Goal: Task Accomplishment & Management: Manage account settings

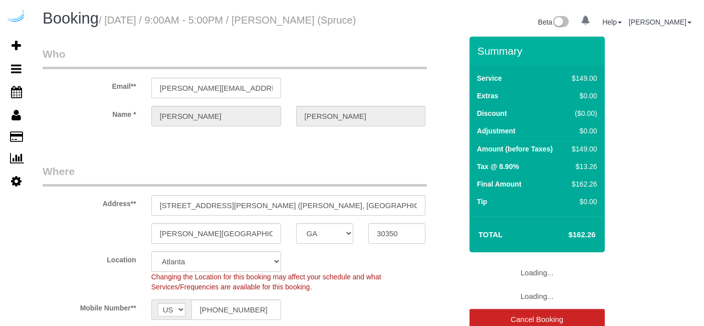
select select "GA"
select select "282"
select select "number:9"
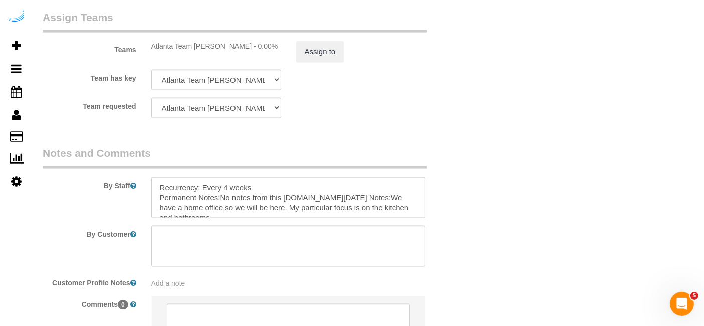
scroll to position [1582, 0]
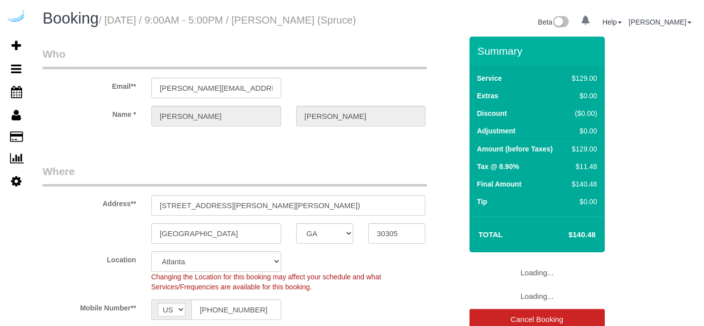
select select "GA"
select select "282"
select select "number:9"
select select "object:779"
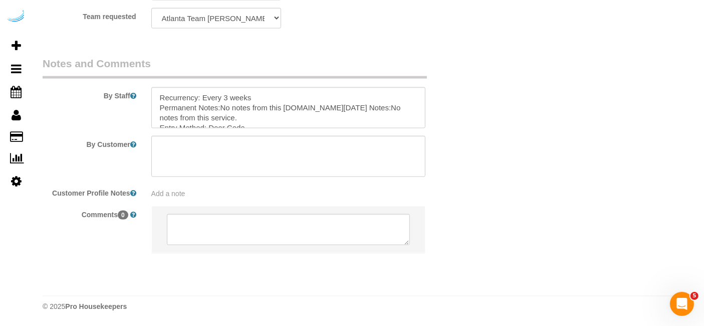
scroll to position [1582, 0]
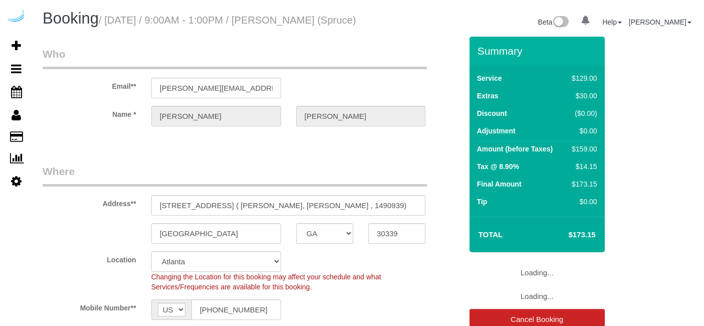
select select "GA"
select select "282"
select select "number:9"
select select "object:779"
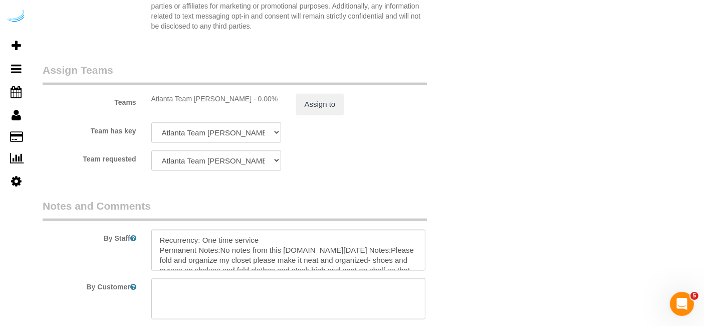
scroll to position [1447, 0]
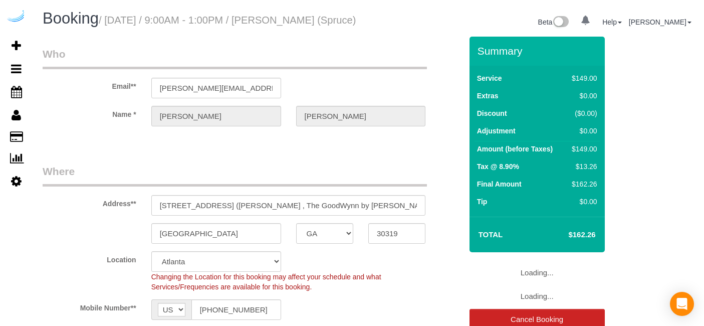
select select "GA"
select select "282"
select select "number:9"
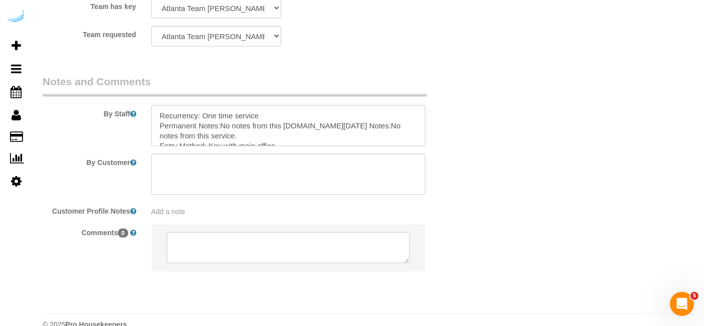
scroll to position [1559, 0]
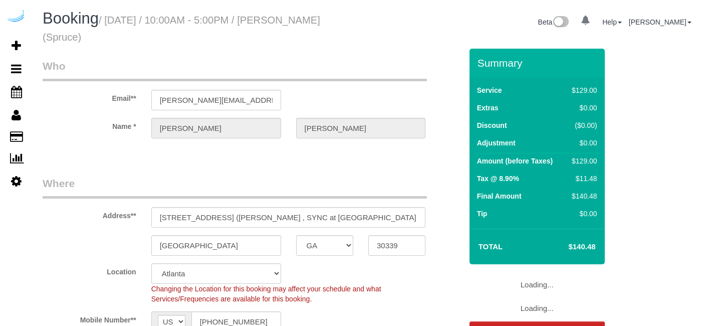
select select "GA"
select select "282"
select select "number:9"
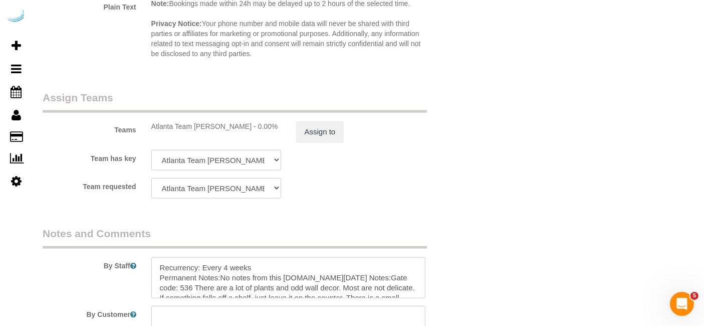
scroll to position [1559, 0]
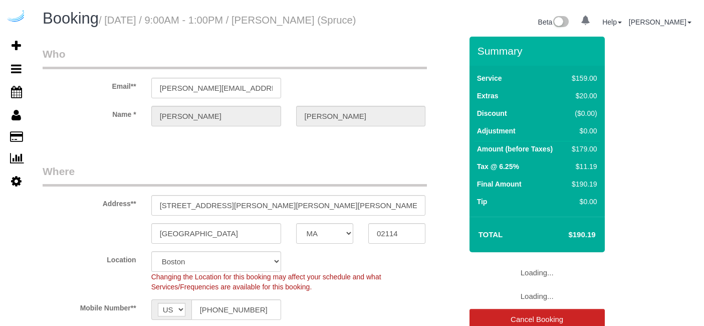
select select "MA"
select select "282"
select select "number:9"
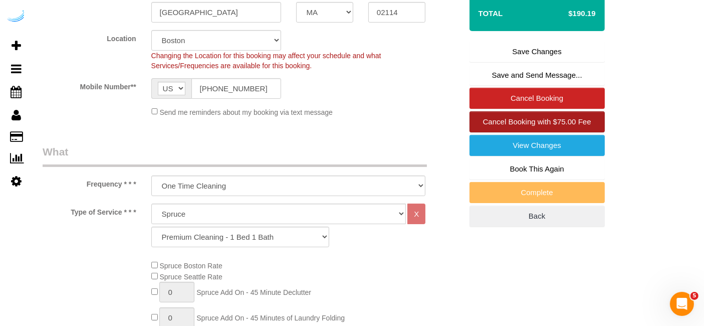
scroll to position [223, 0]
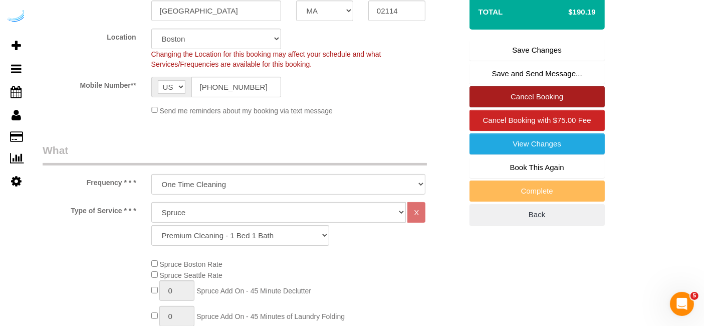
click at [538, 107] on link "Cancel Booking" at bounding box center [537, 96] width 135 height 21
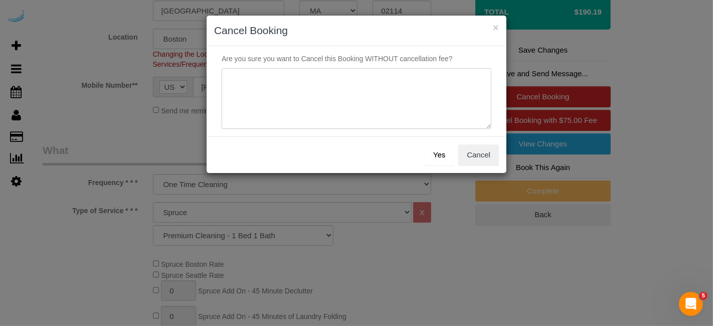
click at [308, 99] on textarea at bounding box center [357, 98] width 270 height 61
type textarea "Not on spruce."
click at [436, 149] on button "Yes" at bounding box center [439, 154] width 29 height 21
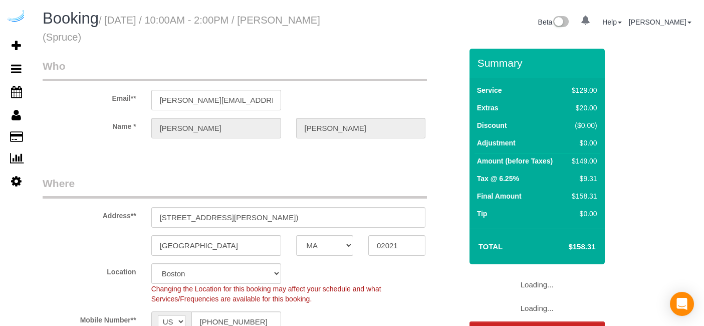
select select "MA"
select select "282"
select select "number:9"
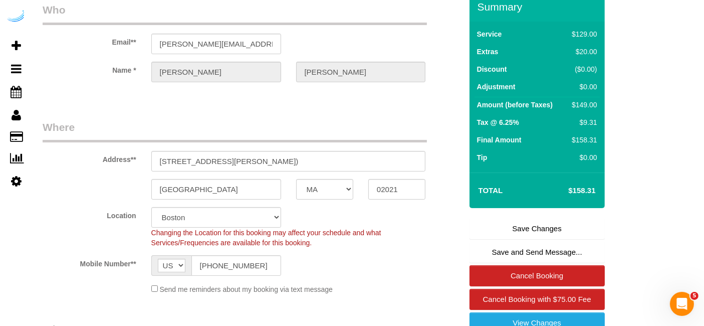
scroll to position [167, 0]
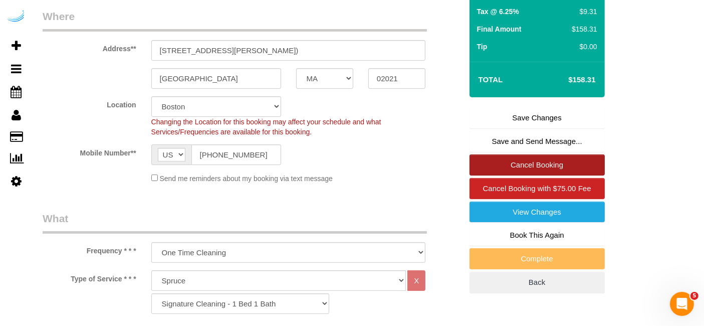
click at [531, 162] on link "Cancel Booking" at bounding box center [537, 164] width 135 height 21
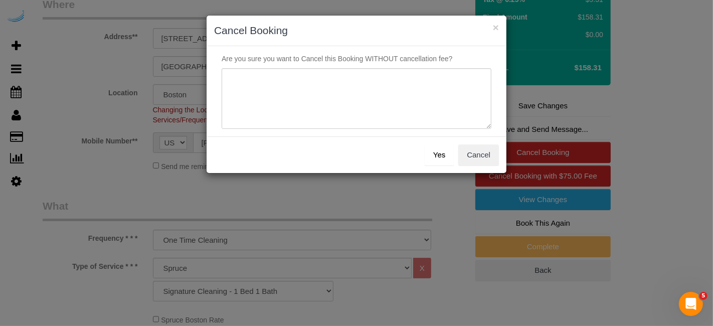
click at [445, 98] on textarea at bounding box center [357, 98] width 270 height 61
paste textarea "Not on spruce."
type textarea "Not on spruce."
click at [441, 155] on button "Yes" at bounding box center [439, 154] width 29 height 21
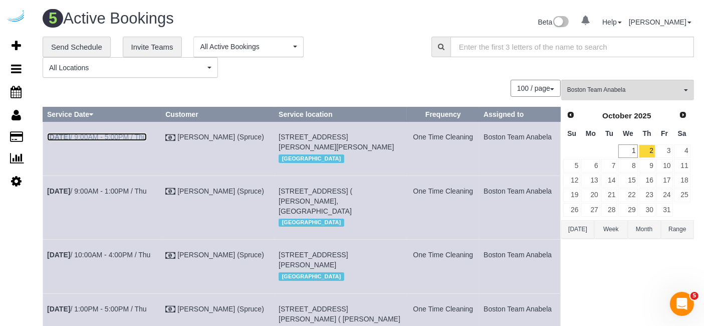
click at [123, 137] on link "Oct 2nd / 9:00AM - 5:00PM / Thu" at bounding box center [97, 137] width 100 height 8
click at [127, 195] on link "Oct 2nd / 9:00AM - 1:00PM / Thu" at bounding box center [97, 191] width 100 height 8
click at [121, 268] on td "Oct 2nd / 10:00AM - 4:00PM / Thu" at bounding box center [102, 267] width 118 height 54
click at [129, 259] on link "Oct 2nd / 10:00AM - 4:00PM / Thu" at bounding box center [98, 255] width 103 height 8
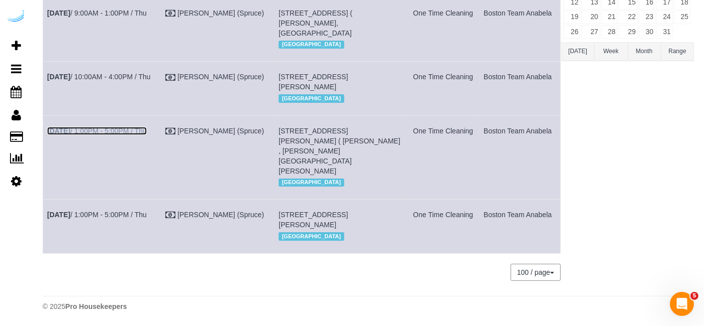
click at [133, 135] on link "Oct 2nd / 1:00PM - 5:00PM / Thu" at bounding box center [97, 131] width 100 height 8
click at [119, 214] on link "Oct 2nd / 1:00PM - 5:00PM / Thu" at bounding box center [97, 215] width 100 height 8
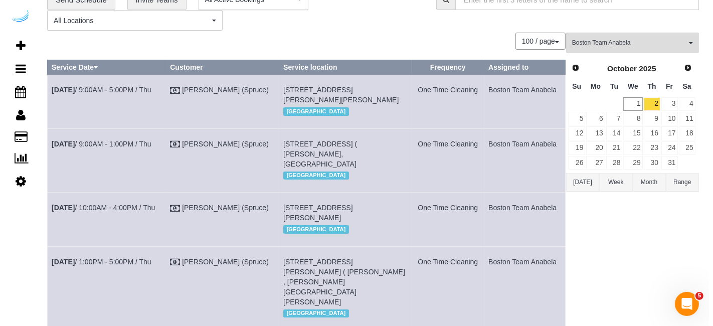
scroll to position [0, 0]
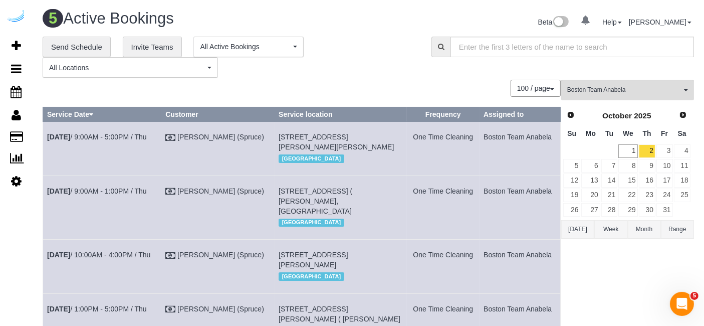
drag, startPoint x: 554, startPoint y: 212, endPoint x: 49, endPoint y: 141, distance: 510.1
click at [49, 141] on tbody "Oct 2nd / 9:00AM - 5:00PM / Thu Brandie Louck (Spruce) 80 Fawcett St, Building …" at bounding box center [302, 276] width 518 height 309
copy tbody "Oct 2nd / 9:00AM - 5:00PM / Thu Brandie Louck (Spruce) 80 Fawcett St, Building …"
click at [664, 150] on link "3" at bounding box center [665, 151] width 17 height 14
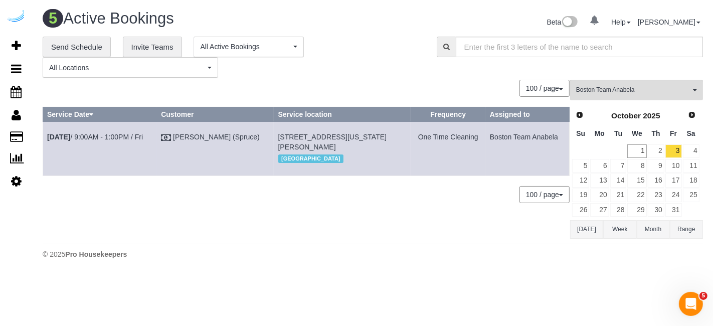
click at [469, 241] on div "5 Active Bookings Beta 0 Your Notifications You have 0 alerts Help Help Docs Ta…" at bounding box center [373, 137] width 680 height 274
click at [661, 152] on link "2" at bounding box center [656, 151] width 17 height 14
click at [675, 150] on link "3" at bounding box center [673, 151] width 17 height 14
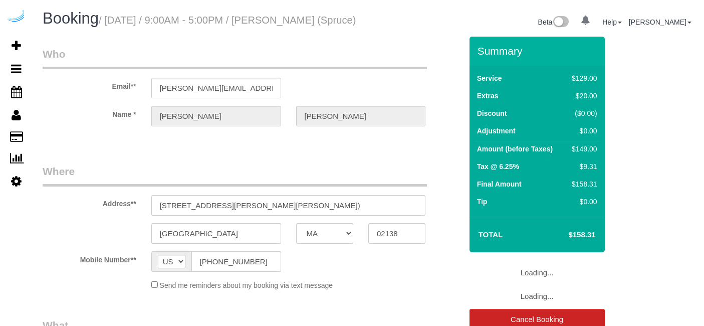
select select "MA"
select select "number:9"
select select "282"
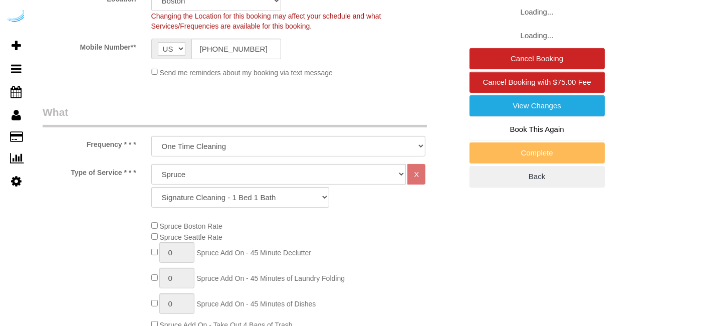
select select "object:779"
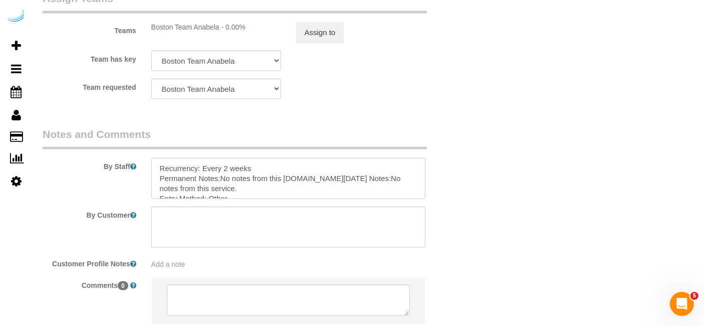
scroll to position [1504, 0]
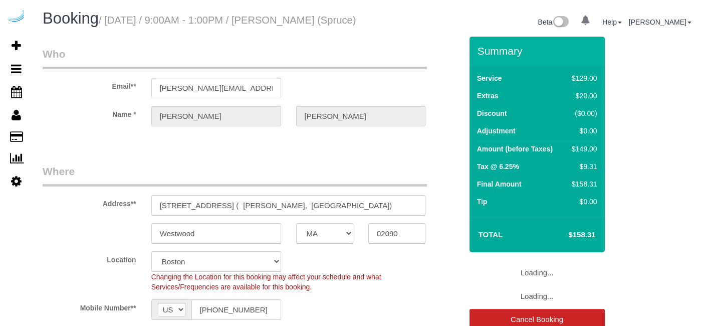
select select "MA"
select select "number:9"
select select "object:669"
select select "282"
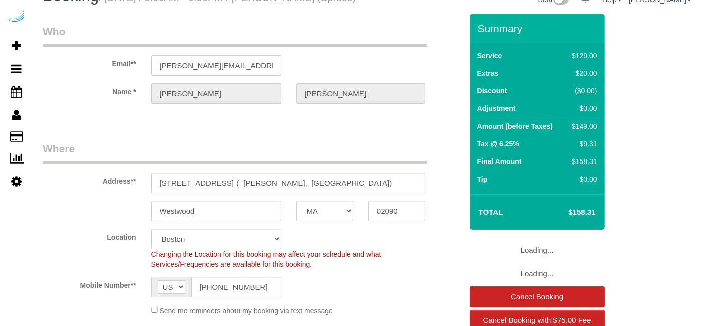
select select "object:779"
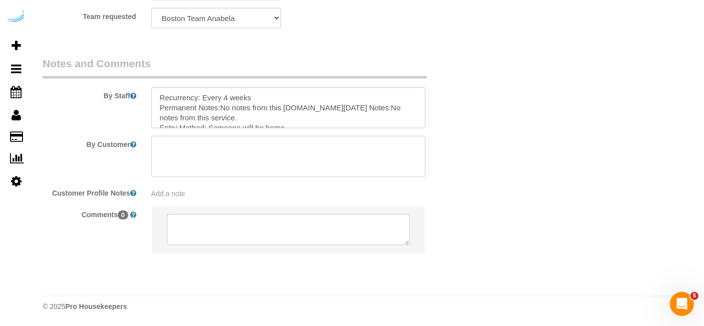
scroll to position [1582, 0]
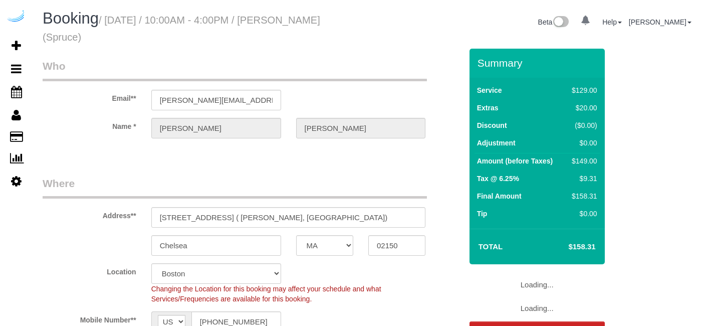
select select "MA"
select select "object:669"
select select "number:9"
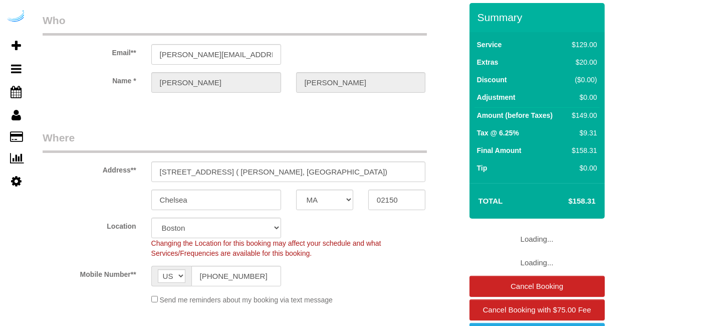
select select "282"
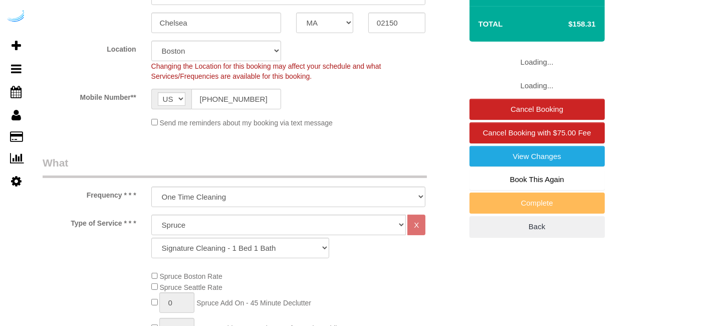
select select "object:779"
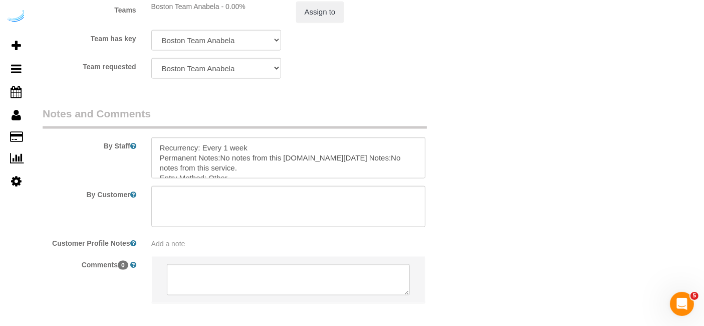
scroll to position [1559, 0]
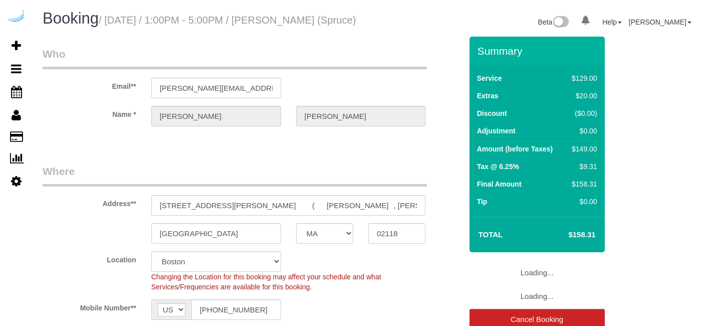
select select "MA"
select select "number:9"
select select "282"
select select "object:779"
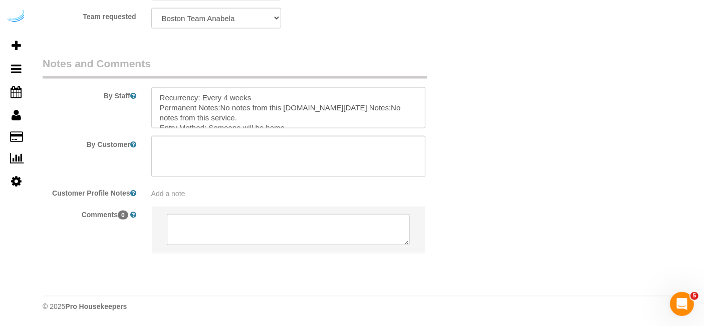
scroll to position [1582, 0]
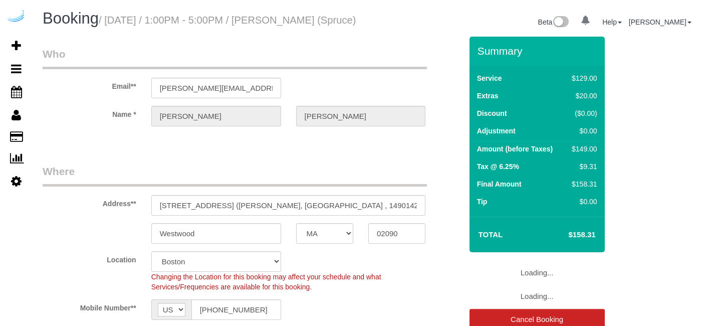
select select "MA"
select select "282"
select select "number:9"
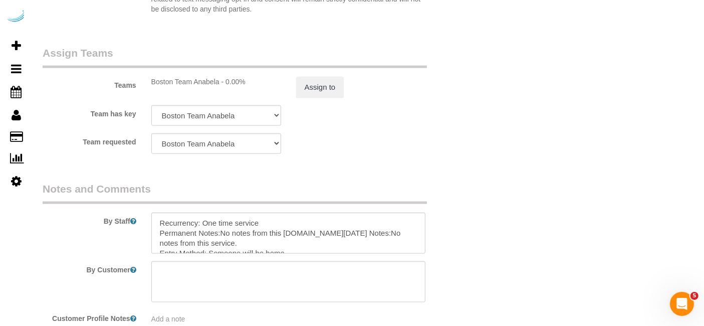
scroll to position [1392, 0]
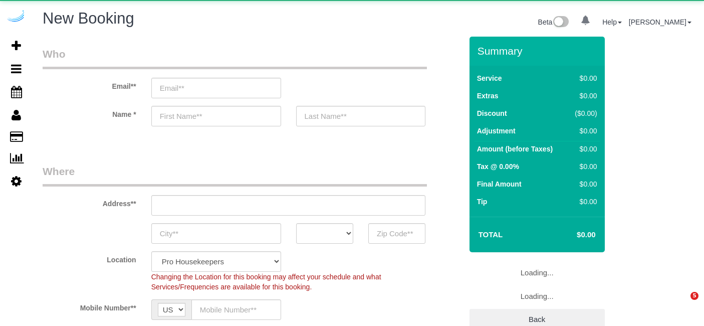
select select "4"
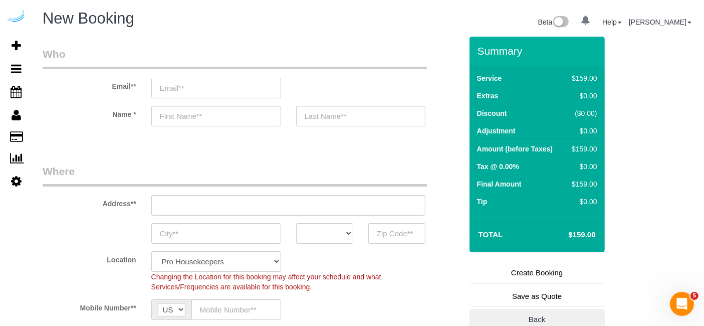
click at [217, 83] on input "email" at bounding box center [216, 88] width 130 height 21
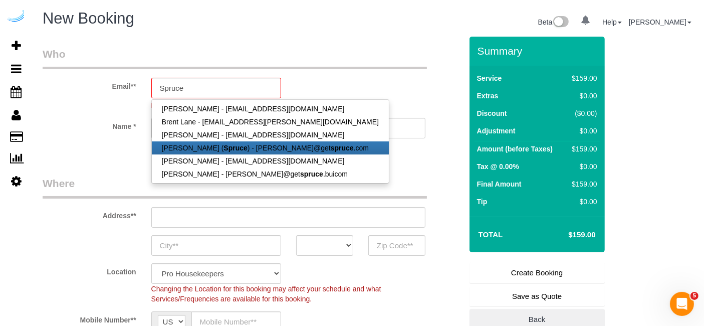
click at [224, 146] on strong "Spruce" at bounding box center [236, 148] width 24 height 8
type input "[PERSON_NAME][EMAIL_ADDRESS][DOMAIN_NAME]"
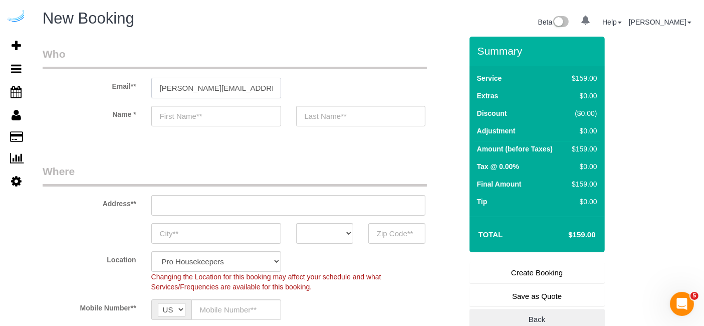
type input "[PERSON_NAME]"
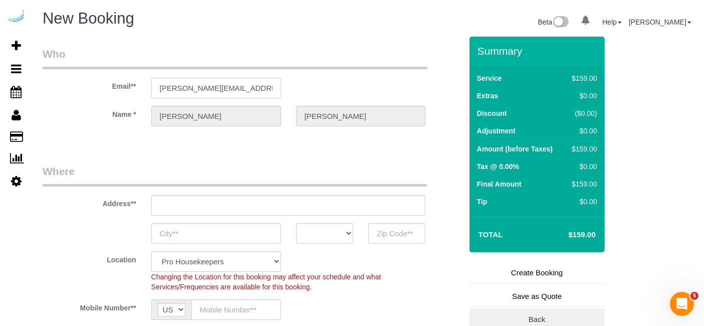
type input "3816 S Lamar Blvd"
type input "Austin"
select select "[GEOGRAPHIC_DATA]"
type input "78704"
click at [315, 207] on input "3816 S Lamar Blvd" at bounding box center [288, 205] width 275 height 21
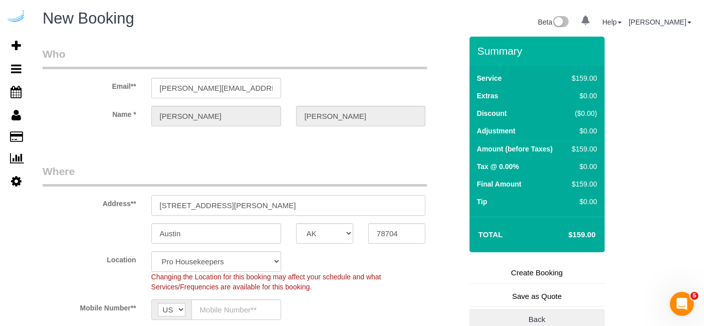
select select "9"
select select "object:1613"
paste input "72 Staniford St, Boston, MA 02114"
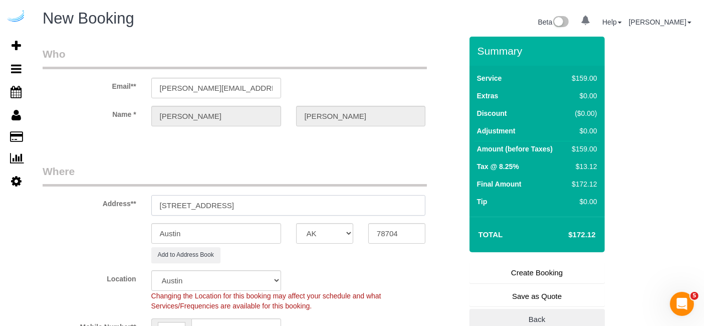
drag, startPoint x: 251, startPoint y: 204, endPoint x: 385, endPoint y: 220, distance: 135.2
click at [369, 202] on input "72 Staniford St, Boston, MA 02114" at bounding box center [288, 205] width 275 height 21
type input "72 Staniford St, Boston, MA 02114"
click at [392, 225] on input "78704" at bounding box center [396, 233] width 57 height 21
paste input "0211"
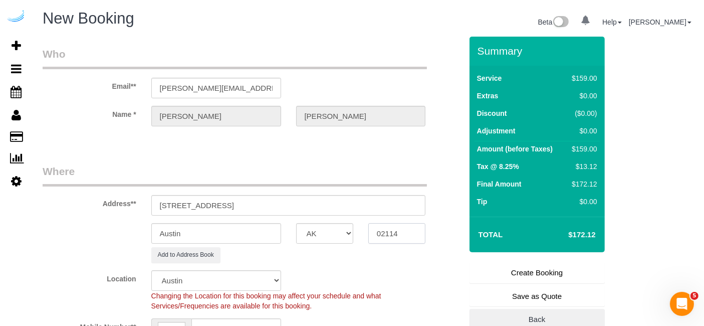
type input "02114"
click at [342, 230] on select "AK AL AR AZ CA CO CT DC DE FL GA HI IA ID IL IN KS KY LA MA MD ME MI MN MO MS M…" at bounding box center [324, 233] width 57 height 21
select select "7"
select select "MA"
click at [296, 223] on select "AK AL AR AZ CA CO CT DC DE FL GA HI IA ID IL IN KS KY LA MA MD ME MI MN MO MS M…" at bounding box center [324, 233] width 57 height 21
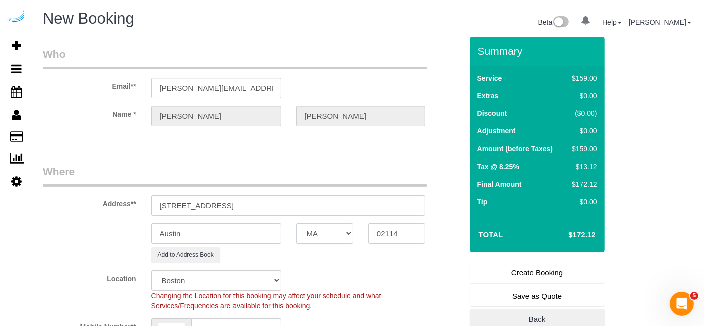
select select "object:1660"
click at [241, 227] on input "Austin" at bounding box center [216, 233] width 130 height 21
type input "[GEOGRAPHIC_DATA]"
drag, startPoint x: 219, startPoint y: 205, endPoint x: 345, endPoint y: 203, distance: 126.3
click at [345, 203] on input "72 Staniford St, Boston, MA 02114" at bounding box center [288, 205] width 275 height 21
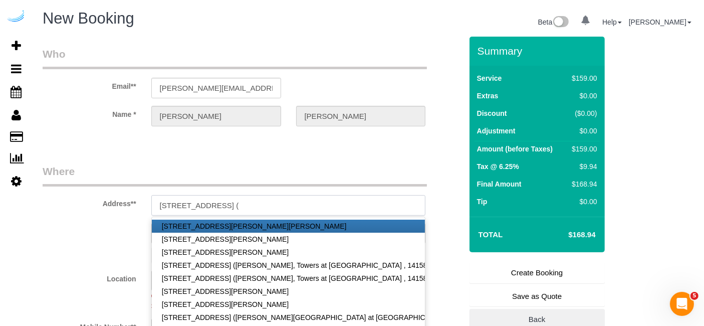
paste input "Nancy Badeer"
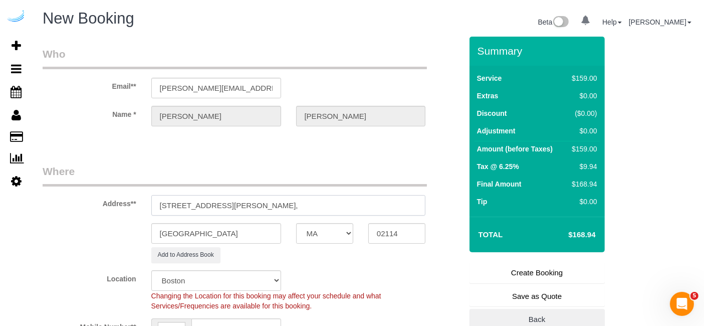
paste input "Towers at Longfellow"
paste input "1491930"
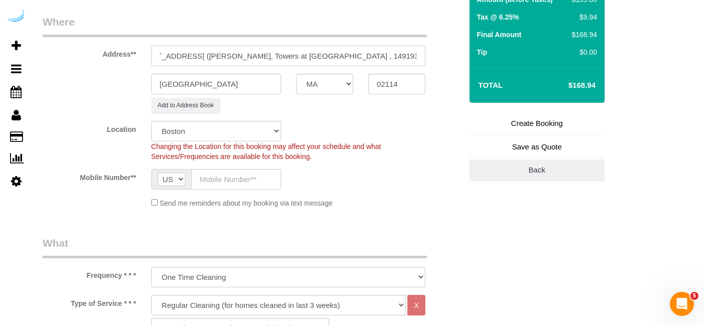
scroll to position [167, 0]
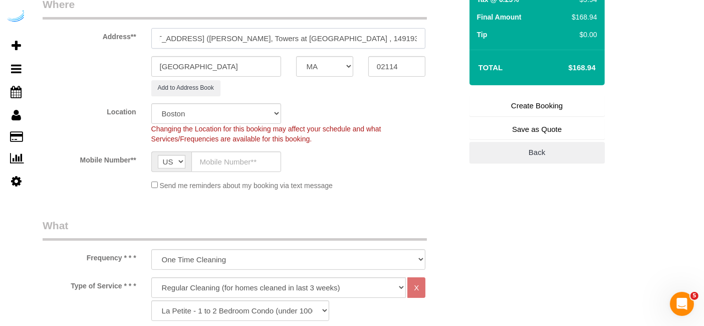
type input "72 Staniford St, Building 5, Unit 3203 (Nancy Badeer, Towers at Longfellow , 14…"
drag, startPoint x: 239, startPoint y: 154, endPoint x: 240, endPoint y: 159, distance: 5.2
click at [239, 154] on input "text" at bounding box center [236, 161] width 90 height 21
type input "[PHONE_NUMBER]"
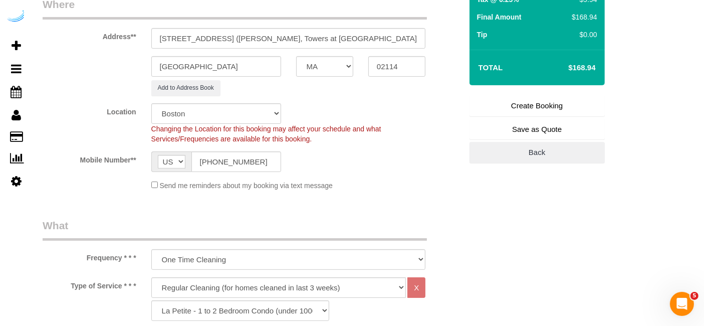
type input "Brandie Louck"
type input "[PHONE_NUMBER]"
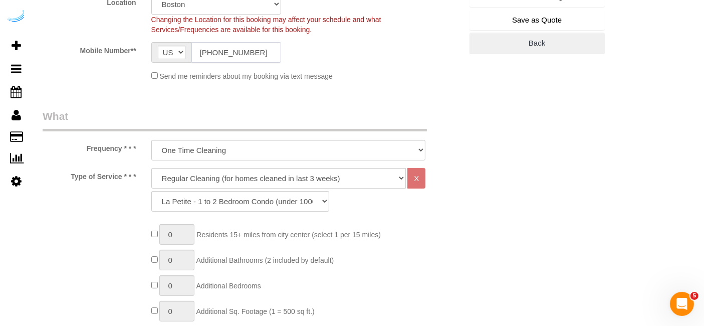
scroll to position [278, 0]
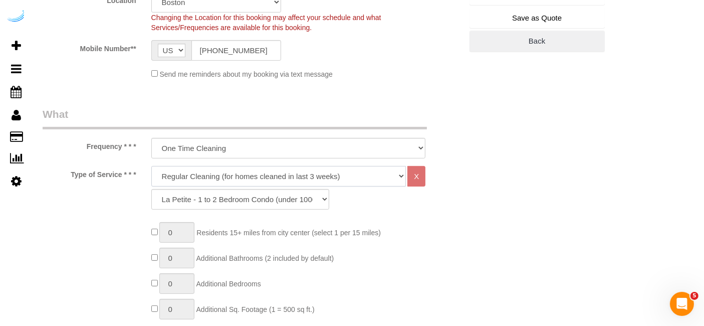
drag, startPoint x: 270, startPoint y: 174, endPoint x: 266, endPoint y: 183, distance: 9.7
click at [270, 174] on select "Deep Cleaning (for homes that have not been cleaned in 3+ weeks) Spruce Regular…" at bounding box center [278, 176] width 255 height 21
select select "282"
click at [151, 166] on select "Deep Cleaning (for homes that have not been cleaned in 3+ weeks) Spruce Regular…" at bounding box center [278, 176] width 255 height 21
select select "303"
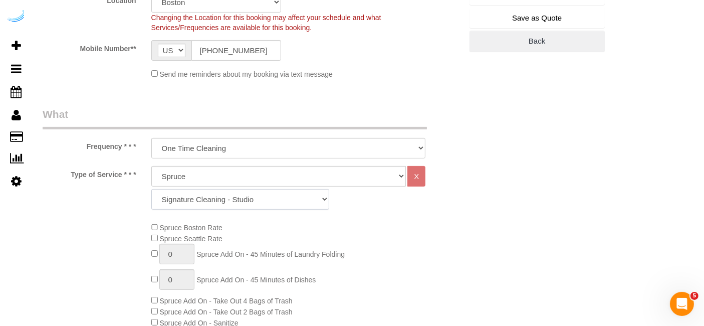
click at [261, 201] on select "Signature Cleaning - Studio Signature Cleaning - 1 Bed 1 Bath Signature Cleanin…" at bounding box center [240, 199] width 178 height 21
click at [151, 189] on select "Signature Cleaning - Studio Signature Cleaning - 1 Bed 1 Bath Signature Cleanin…" at bounding box center [240, 199] width 178 height 21
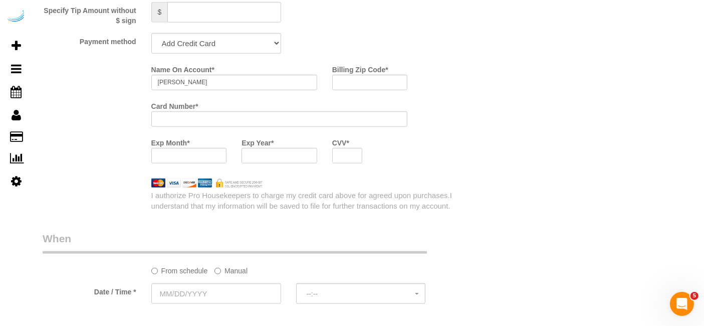
scroll to position [946, 0]
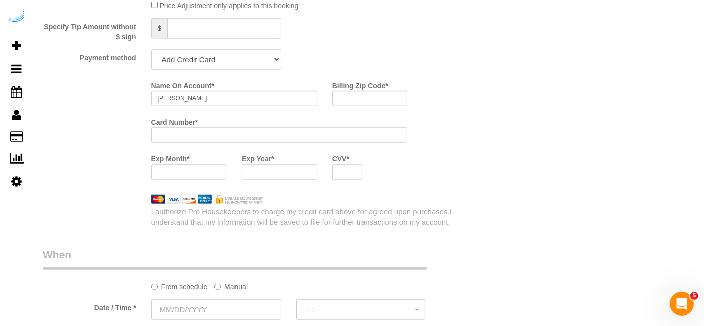
drag, startPoint x: 241, startPoint y: 52, endPoint x: 238, endPoint y: 68, distance: 15.8
click at [241, 52] on select "Add Credit Card Cash Check Paypal" at bounding box center [216, 59] width 130 height 21
select select "string:check"
click at [151, 49] on select "Add Credit Card Cash Check Paypal" at bounding box center [216, 59] width 130 height 21
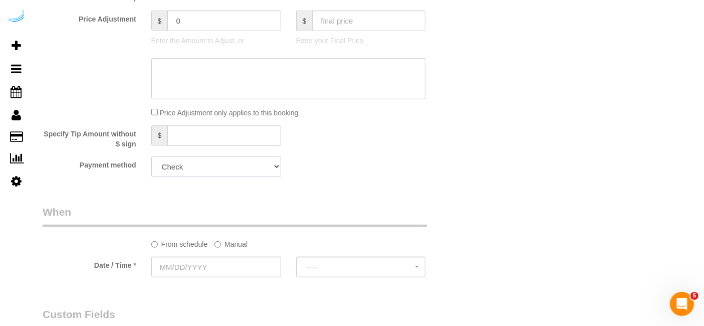
scroll to position [835, 0]
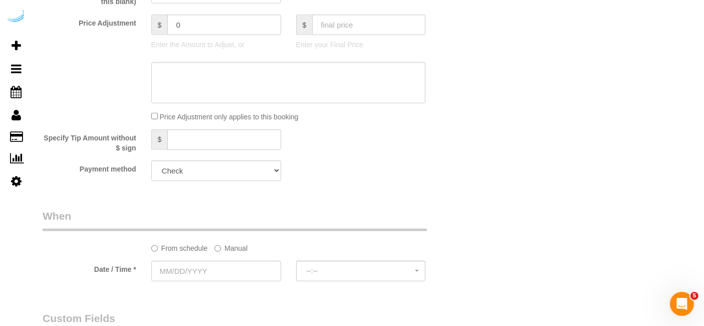
click at [232, 245] on label "Manual" at bounding box center [231, 247] width 33 height 14
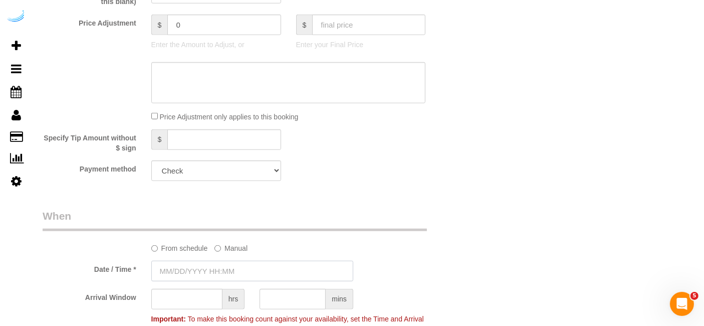
click at [220, 268] on input "text" at bounding box center [252, 271] width 202 height 21
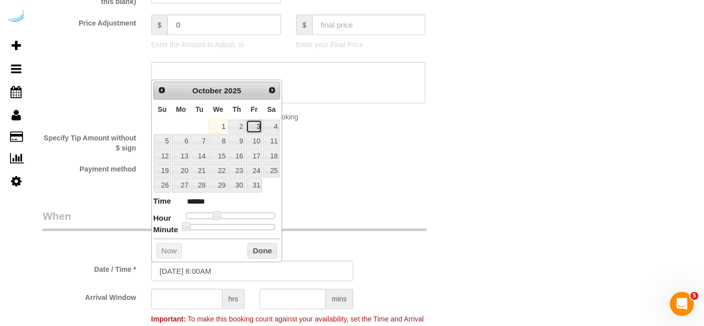
click at [253, 127] on link "3" at bounding box center [254, 127] width 16 height 14
type input "10/03/2025 9:00AM"
type input "******"
click at [218, 214] on span at bounding box center [221, 215] width 9 height 9
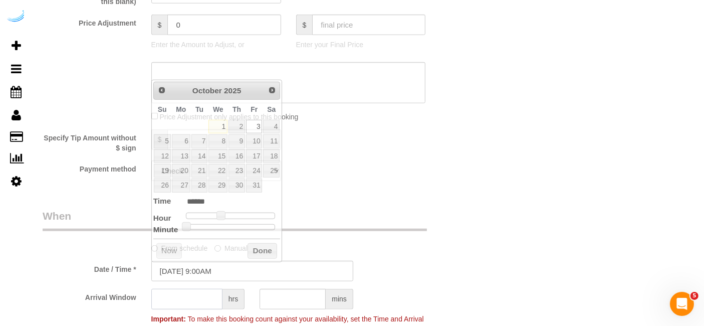
click at [196, 291] on input "text" at bounding box center [186, 299] width 71 height 21
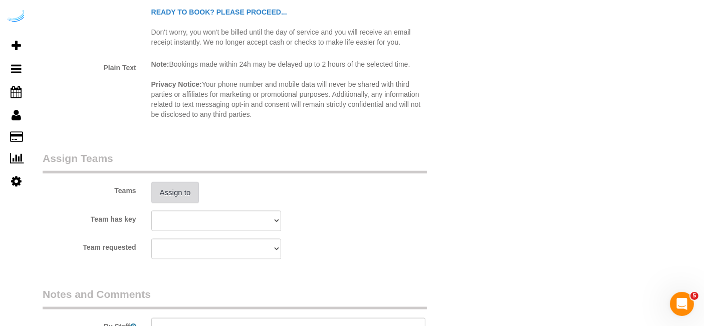
type input "4"
click at [182, 183] on button "Assign to" at bounding box center [175, 192] width 48 height 21
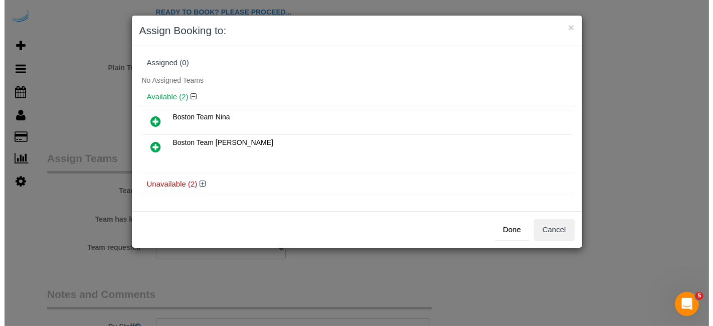
scroll to position [1335, 0]
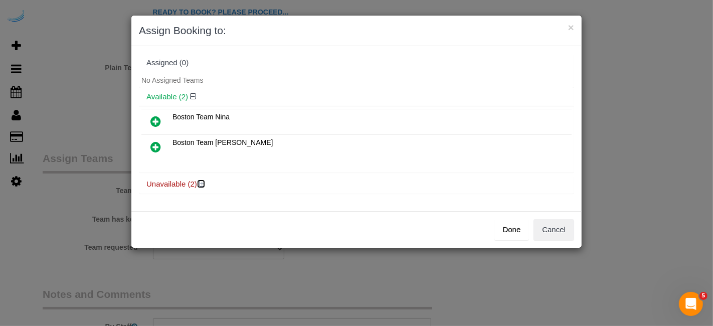
click at [203, 181] on icon at bounding box center [202, 184] width 6 height 8
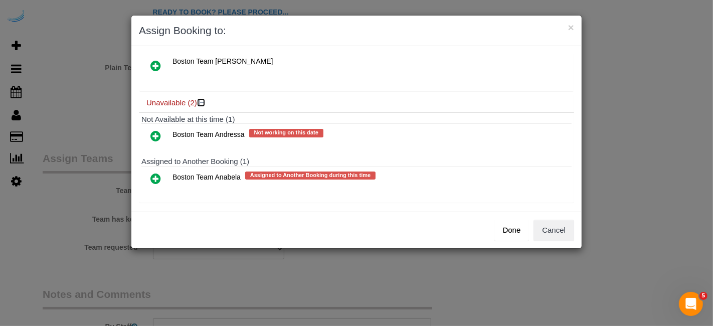
scroll to position [84, 0]
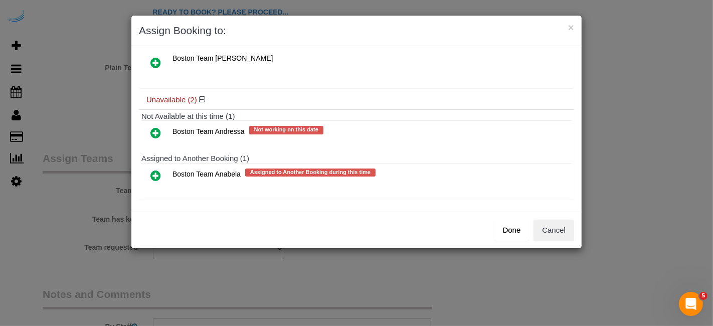
click at [150, 169] on icon at bounding box center [155, 175] width 11 height 12
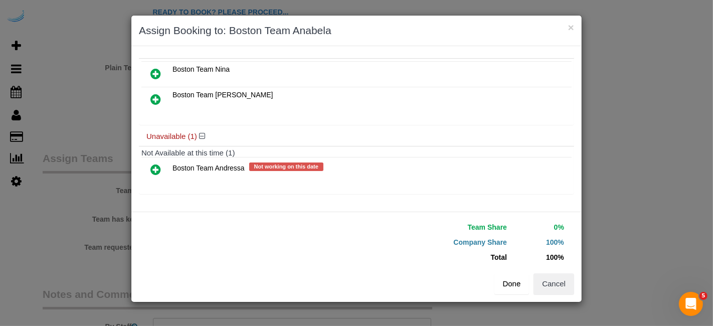
scroll to position [66, 0]
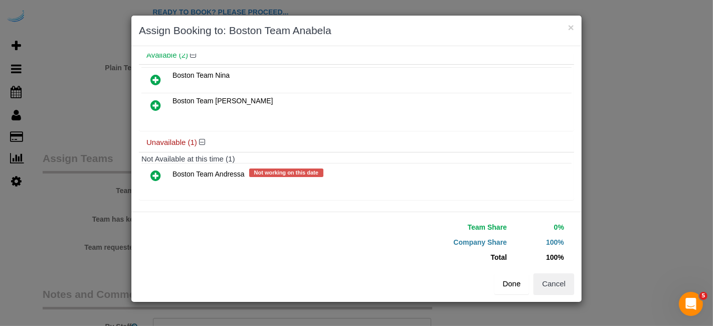
click at [517, 287] on button "Done" at bounding box center [511, 283] width 35 height 21
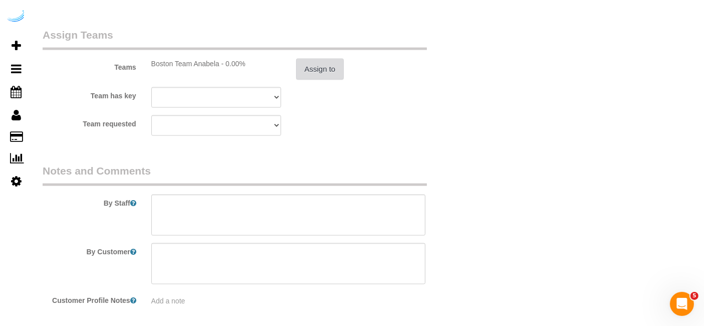
scroll to position [1499, 0]
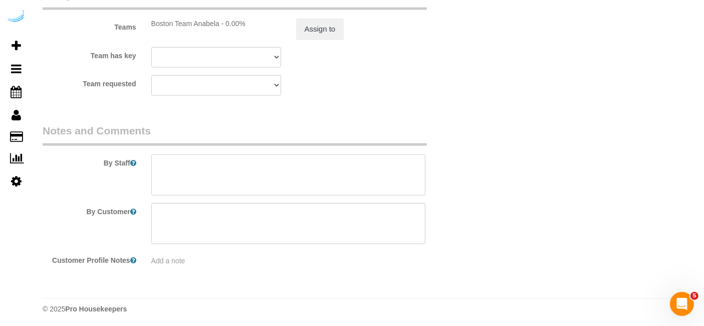
drag, startPoint x: 276, startPoint y: 172, endPoint x: 295, endPoint y: 39, distance: 134.2
click at [276, 171] on textarea at bounding box center [288, 174] width 275 height 41
click at [379, 179] on textarea at bounding box center [288, 174] width 275 height 41
paste textarea "Permanent Notes:No notes from this customer.Today's Notes:No notes from this se…"
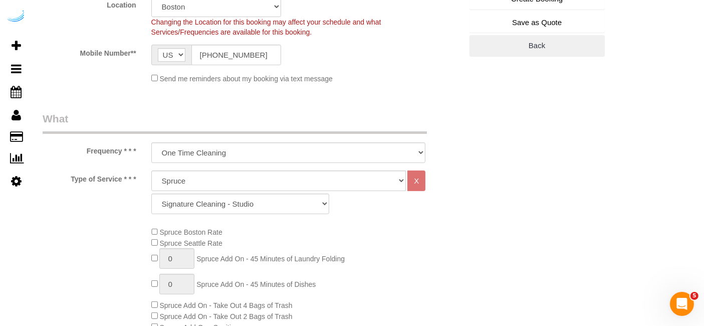
scroll to position [0, 0]
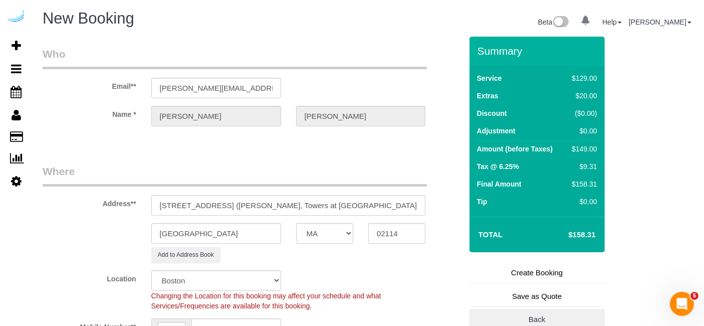
type textarea "Recurrency: One time service Permanent Notes:No notes from this customer.Today'…"
click at [536, 276] on link "Create Booking" at bounding box center [537, 272] width 135 height 21
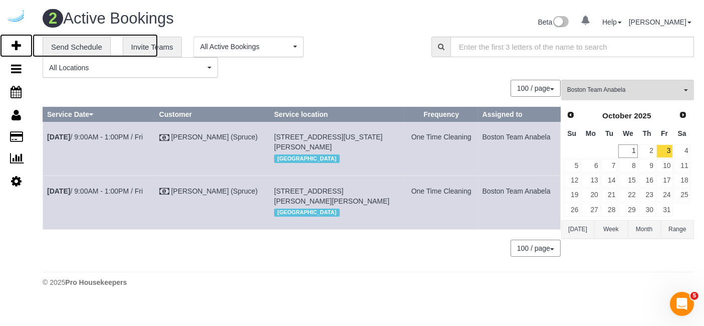
drag, startPoint x: 19, startPoint y: 48, endPoint x: 47, endPoint y: 29, distance: 33.9
click at [19, 48] on icon at bounding box center [17, 46] width 10 height 12
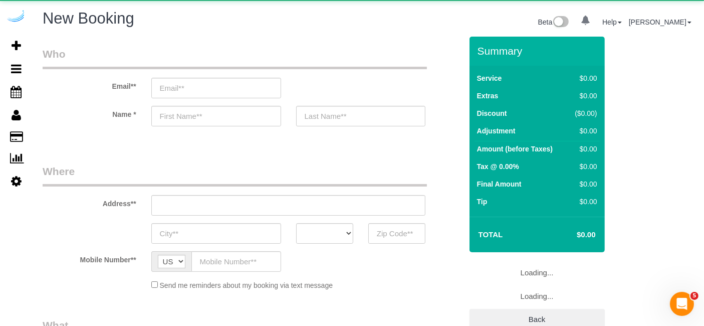
select select "object:3223"
select select "4"
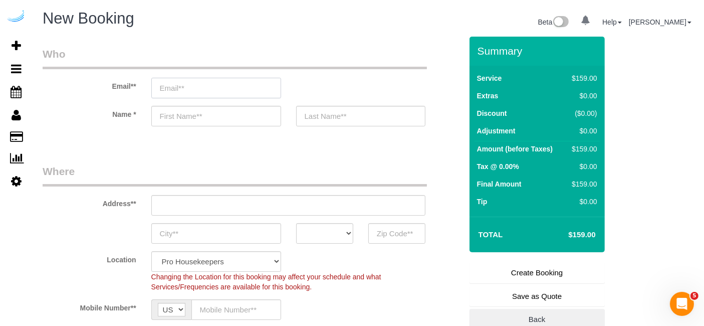
click at [232, 89] on input "email" at bounding box center [216, 88] width 130 height 21
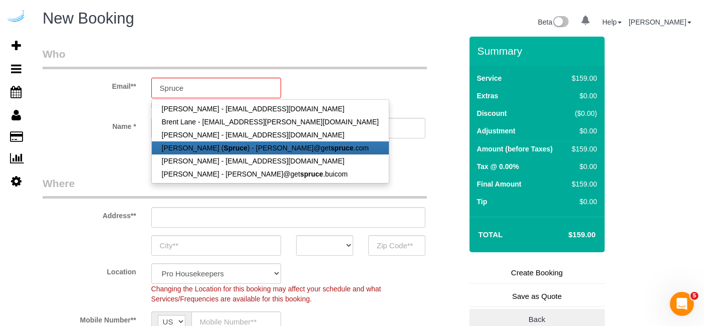
click at [242, 146] on link "Brandie Louck ( Spruce ) - brandie@get spruce .com" at bounding box center [270, 147] width 237 height 13
type input "[PERSON_NAME][EMAIL_ADDRESS][DOMAIN_NAME]"
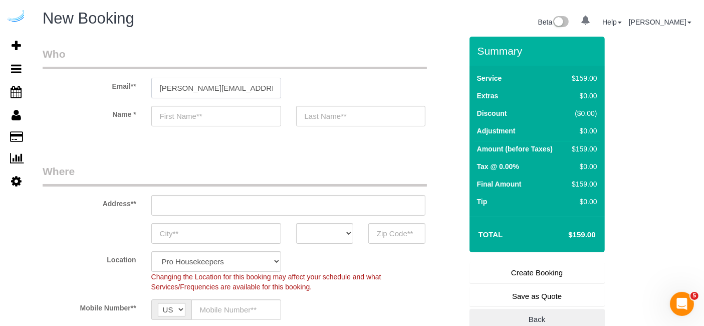
type input "[PERSON_NAME]"
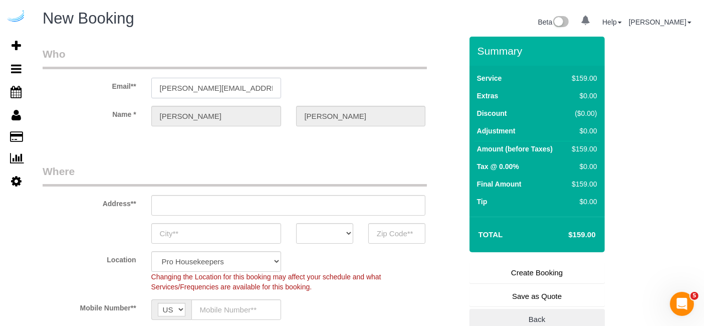
type input "3816 S Lamar Blvd"
type input "Austin"
select select "[GEOGRAPHIC_DATA]"
type input "78704"
click at [305, 202] on input "3816 S Lamar Blvd" at bounding box center [288, 205] width 275 height 21
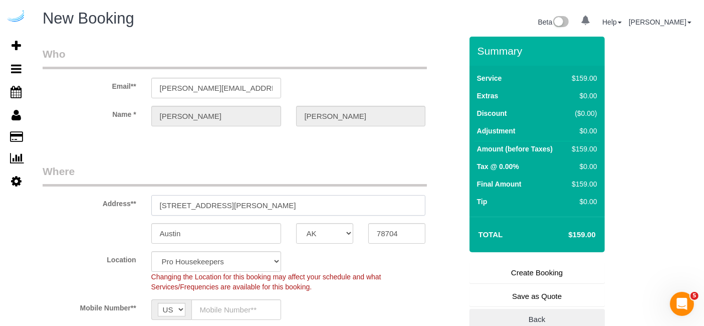
paste input "125 Guest St, Brighton, MA 02135"
type input "125 Guest St, Brighton, MA 02135"
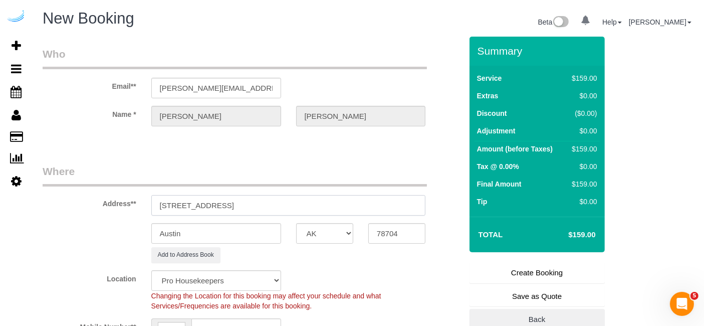
select select "9"
select select "object:3267"
drag, startPoint x: 250, startPoint y: 203, endPoint x: 378, endPoint y: 192, distance: 129.3
click at [372, 192] on div "Address** 125 Guest St, Brighton, MA 02135" at bounding box center [252, 190] width 435 height 52
type input "125 Guest St, Brighton, MA 02135"
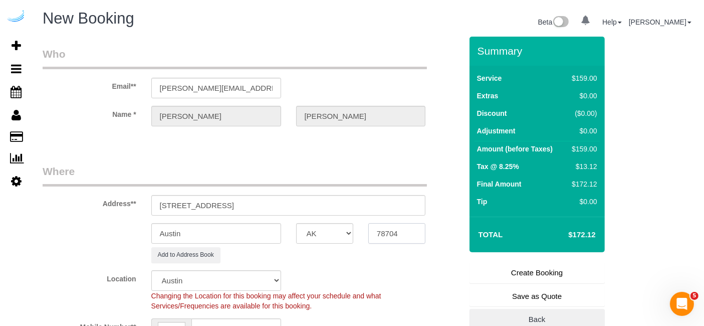
click at [385, 233] on input "78704" at bounding box center [396, 233] width 57 height 21
paste input "02135"
type input "02135"
click at [331, 228] on select "AK AL AR AZ CA CO CT DC DE FL GA HI IA ID IL IN KS KY LA MA MD ME MI MN MO MS M…" at bounding box center [324, 233] width 57 height 21
select select "7"
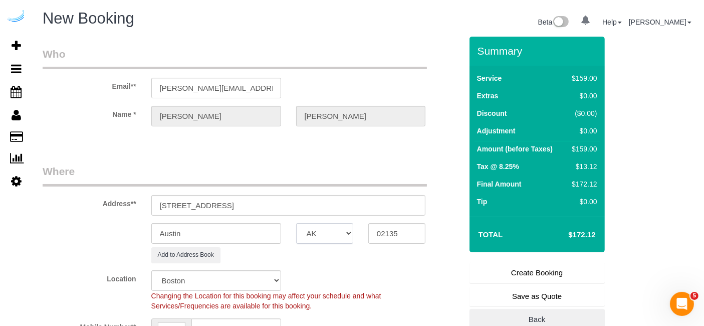
select select "MA"
click at [296, 223] on select "AK AL AR AZ CA CO CT DC DE FL GA HI IA ID IL IN KS KY LA MA MD ME MI MN MO MS M…" at bounding box center [324, 233] width 57 height 21
select select "object:3309"
click at [261, 225] on input "Austin" at bounding box center [216, 233] width 130 height 21
type input "Brighton"
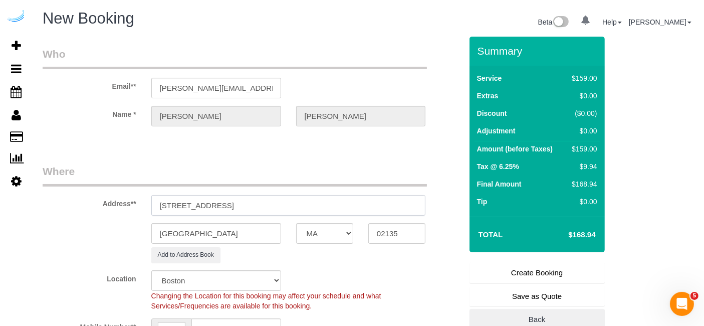
drag, startPoint x: 206, startPoint y: 199, endPoint x: 383, endPoint y: 195, distance: 176.5
click at [380, 200] on input "125 Guest St, Brighton, MA 02135" at bounding box center [288, 205] width 275 height 21
paste input "Allison Feaster"
paste input "SchedulerView Checklists Lantera at Boston Landing"
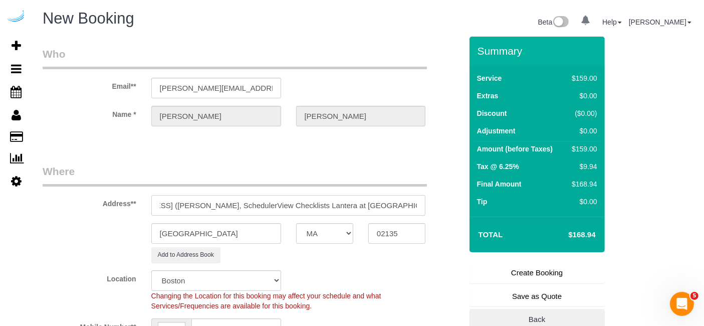
drag, startPoint x: 320, startPoint y: 202, endPoint x: 236, endPoint y: 201, distance: 83.7
click at [236, 201] on input "125 Guest St, Unit 1111 (Allison Feaster, SchedulerView Checklists Lantera at B…" at bounding box center [288, 205] width 275 height 21
paste input "1491814"
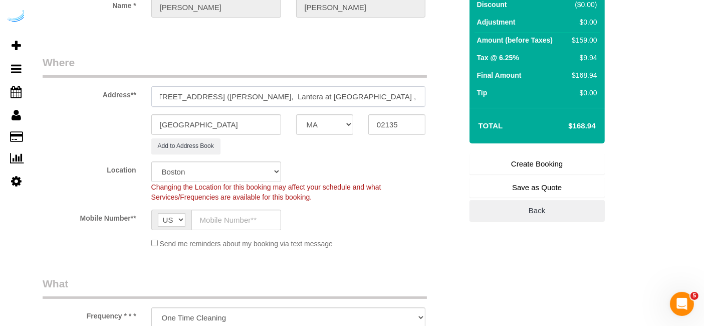
scroll to position [111, 0]
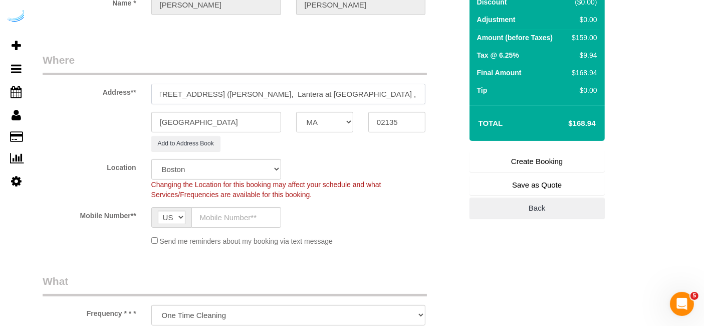
type input "125 Guest St, Unit 1111 (Allison Feaster, Lantera at Boston Landing , 1491814)"
click at [228, 220] on input "text" at bounding box center [236, 217] width 90 height 21
type input "[PHONE_NUMBER]"
type input "Brandie Louck"
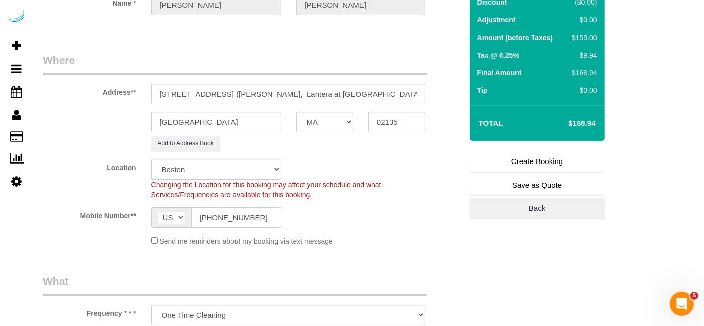
type input "[PHONE_NUMBER]"
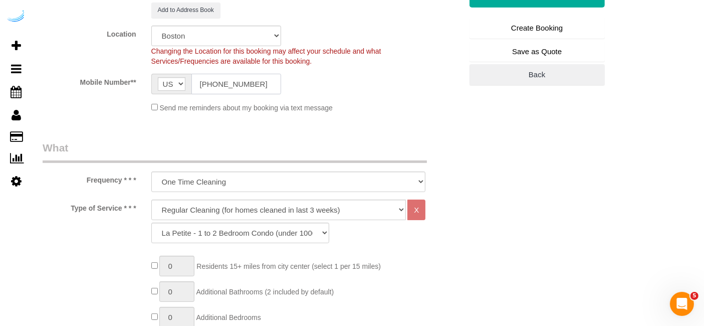
scroll to position [278, 0]
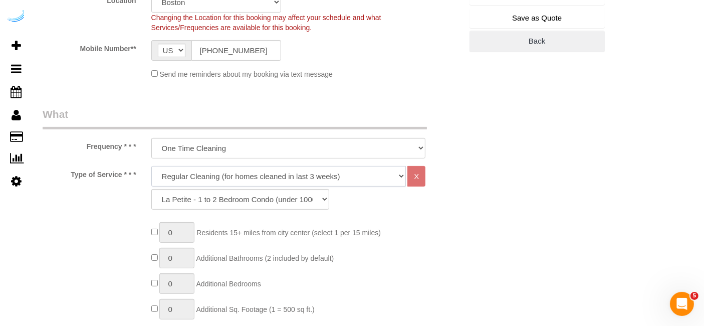
drag, startPoint x: 243, startPoint y: 172, endPoint x: 241, endPoint y: 182, distance: 10.3
click at [243, 172] on select "Deep Cleaning (for homes that have not been cleaned in 3+ weeks) Spruce Regular…" at bounding box center [278, 176] width 255 height 21
select select "282"
click at [151, 166] on select "Deep Cleaning (for homes that have not been cleaned in 3+ weeks) Spruce Regular…" at bounding box center [278, 176] width 255 height 21
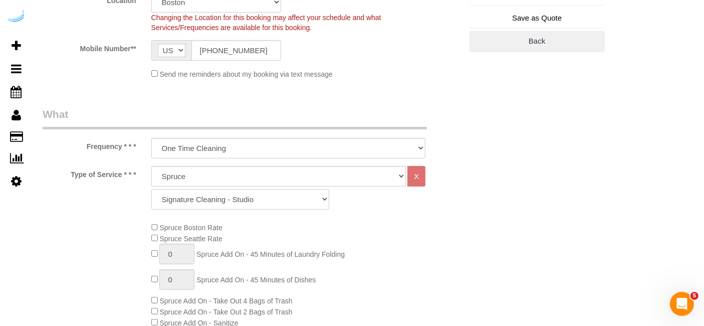
click at [186, 204] on select "Signature Cleaning - Studio Signature Cleaning - 1 Bed 1 Bath Signature Cleanin…" at bounding box center [240, 199] width 178 height 21
select select "325"
click at [151, 189] on select "Signature Cleaning - Studio Signature Cleaning - 1 Bed 1 Bath Signature Cleanin…" at bounding box center [240, 199] width 178 height 21
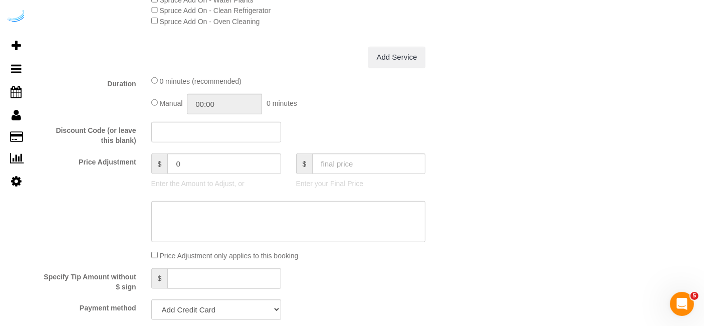
scroll to position [835, 0]
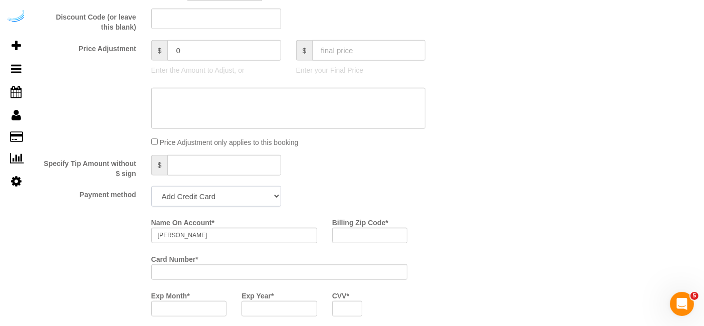
drag, startPoint x: 215, startPoint y: 194, endPoint x: 216, endPoint y: 204, distance: 10.1
click at [215, 194] on select "Add Credit Card Cash Check Paypal" at bounding box center [216, 196] width 130 height 21
select select "string:check"
click at [151, 186] on select "Add Credit Card Cash Check Paypal" at bounding box center [216, 196] width 130 height 21
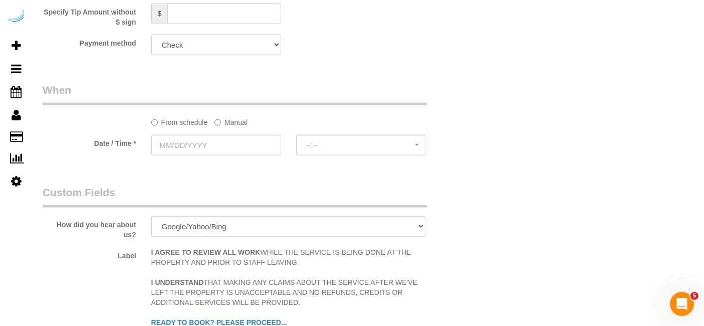
scroll to position [1002, 0]
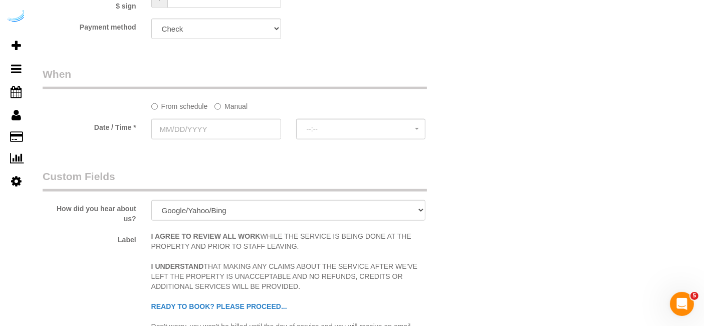
click at [240, 108] on label "Manual" at bounding box center [231, 105] width 33 height 14
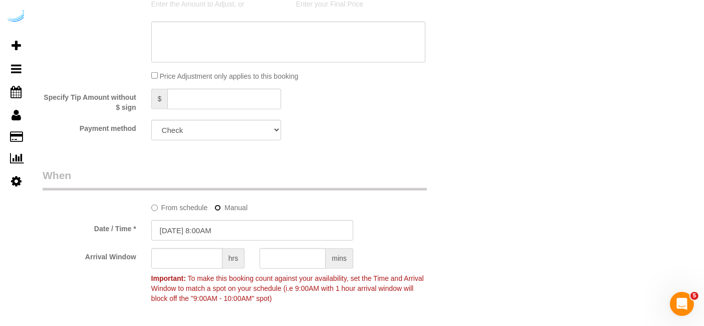
scroll to position [891, 0]
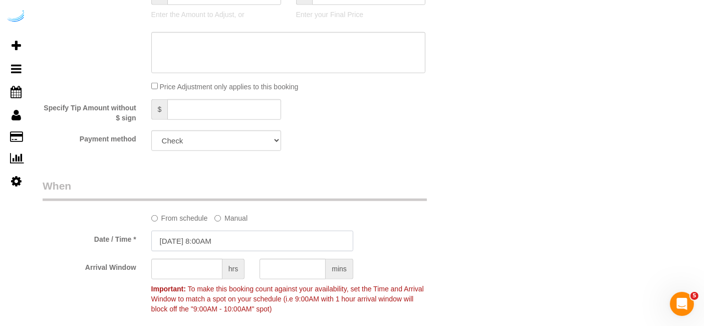
click at [231, 238] on input "10/01/2025 8:00AM" at bounding box center [252, 241] width 202 height 21
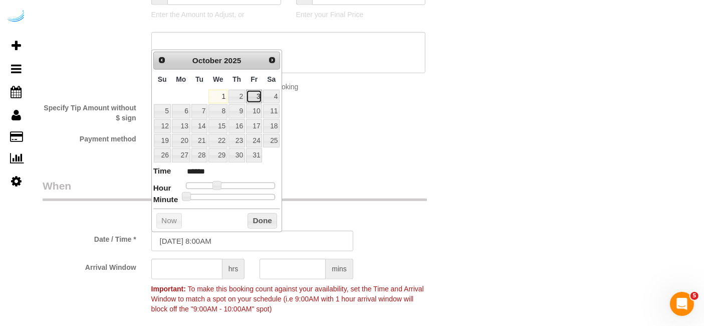
click at [257, 96] on link "3" at bounding box center [254, 97] width 16 height 14
type input "10/03/2025 9:00AM"
type input "******"
type input "10/03/2025 10:00AM"
type input "*******"
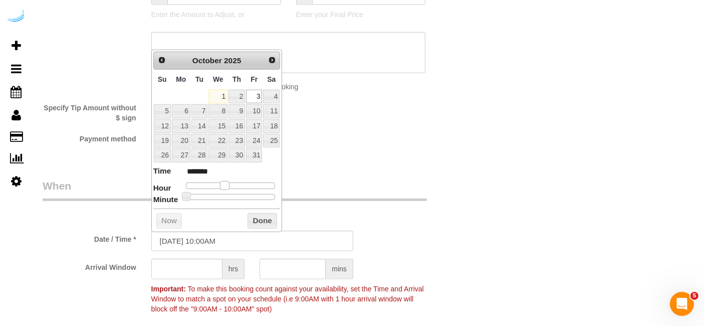
drag, startPoint x: 218, startPoint y: 184, endPoint x: 224, endPoint y: 184, distance: 6.5
click at [224, 184] on span at bounding box center [224, 185] width 9 height 9
type input "10/03/2025 9:00AM"
type input "******"
click at [222, 186] on span at bounding box center [221, 185] width 9 height 9
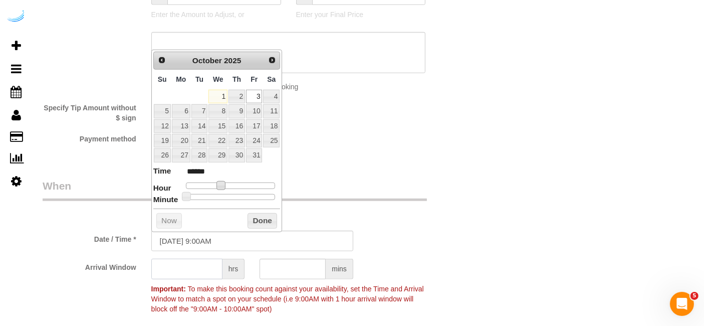
click at [203, 266] on input "text" at bounding box center [186, 269] width 71 height 21
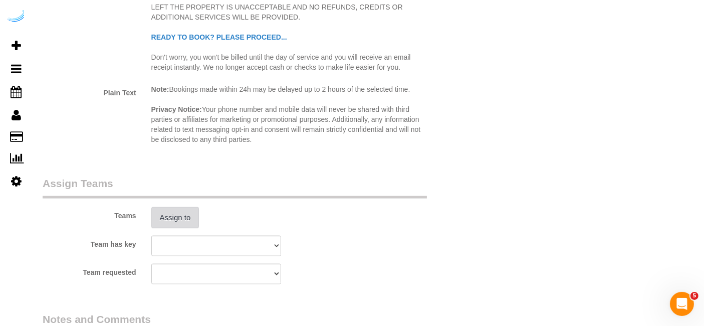
type input "8"
click at [162, 214] on button "Assign to" at bounding box center [175, 217] width 48 height 21
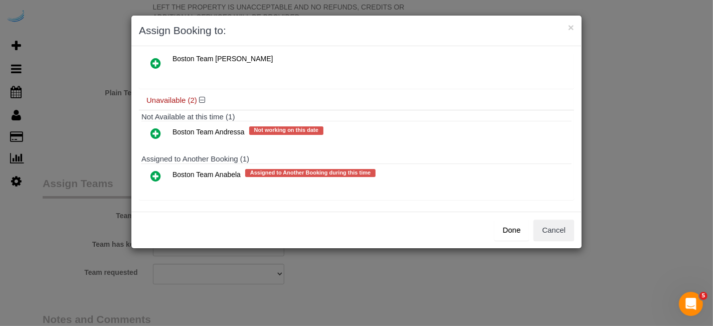
scroll to position [84, 0]
click at [158, 169] on icon at bounding box center [155, 175] width 11 height 12
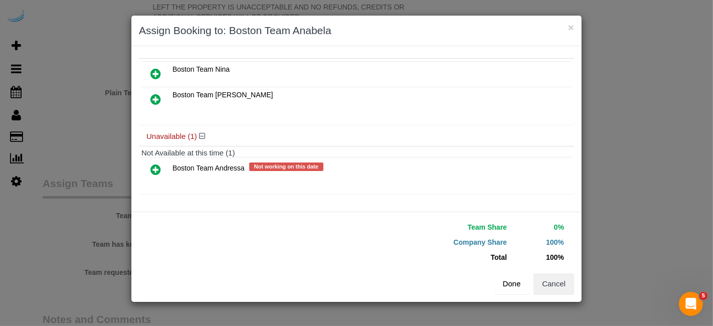
scroll to position [66, 0]
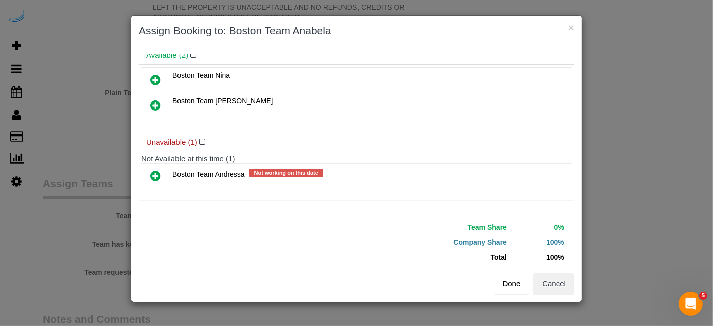
click at [517, 282] on button "Done" at bounding box center [511, 283] width 35 height 21
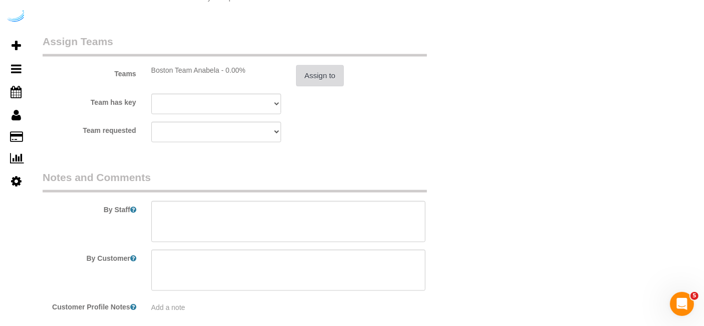
scroll to position [1525, 0]
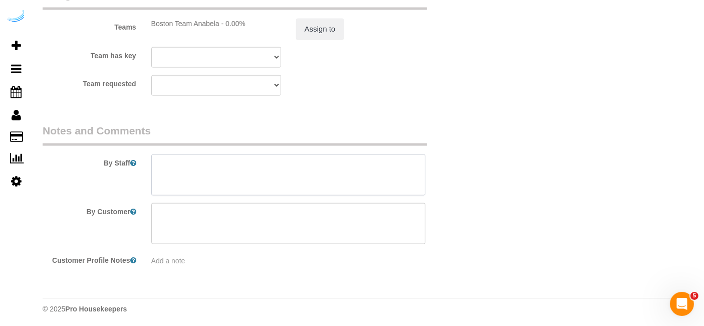
click at [307, 180] on textarea at bounding box center [288, 174] width 275 height 41
click at [336, 177] on textarea at bounding box center [288, 174] width 275 height 41
paste textarea "Permanent Notes:No notes from this customer.Today's Notes:No notes from this se…"
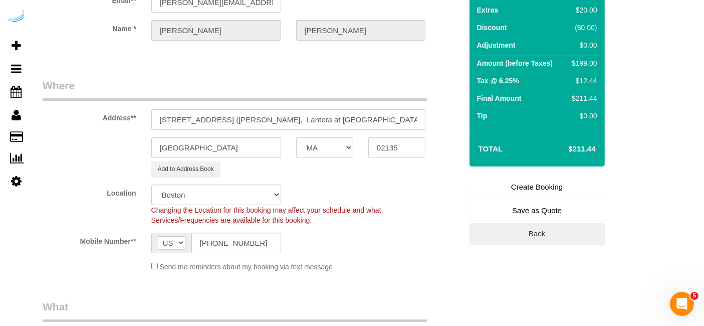
scroll to position [0, 0]
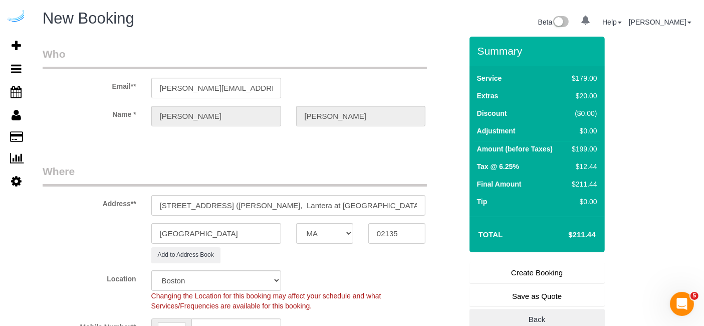
type textarea "Recurrency: One time service Permanent Notes:No notes from this customer.Today'…"
click at [554, 276] on link "Create Booking" at bounding box center [537, 272] width 135 height 21
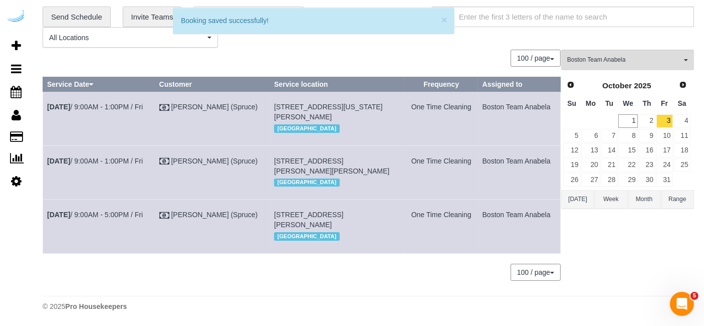
scroll to position [69, 0]
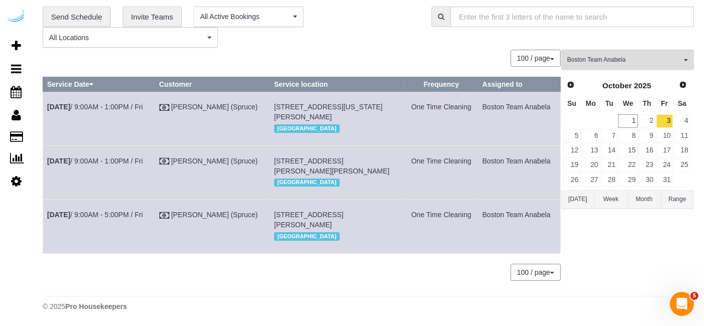
drag, startPoint x: 546, startPoint y: 212, endPoint x: 47, endPoint y: 162, distance: 501.7
click at [47, 162] on tbody "Oct 3rd / 9:00AM - 1:00PM / Fri Brandie Louck (Spruce) 425 Massachusetts Ave, B…" at bounding box center [302, 172] width 518 height 161
copy tbody "Oct 3rd / 9:00AM - 1:00PM / Fri Brandie Louck (Spruce) 72 Staniford St, Buildin…"
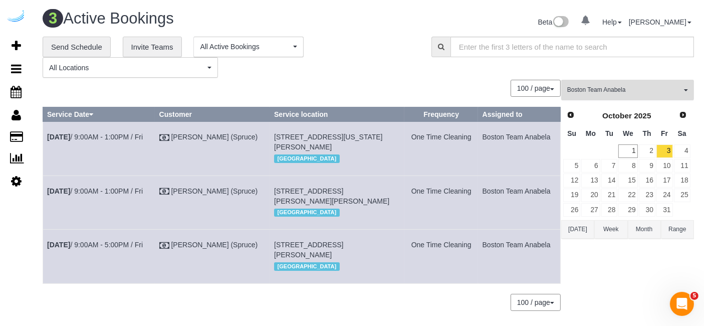
click at [627, 91] on span "Boston Team Anabela" at bounding box center [624, 90] width 114 height 9
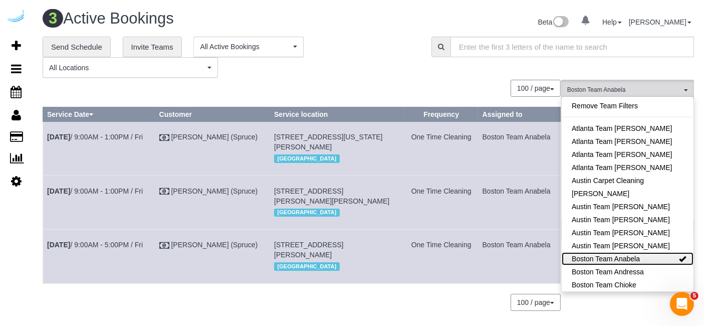
click at [624, 255] on link "Boston Team Anabela" at bounding box center [628, 258] width 132 height 13
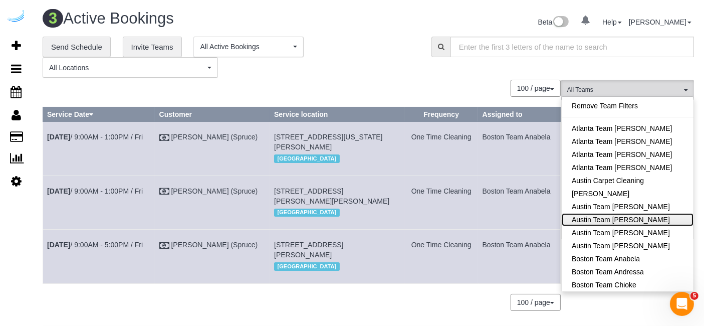
click at [642, 224] on link "Austin Team [PERSON_NAME]" at bounding box center [628, 219] width 132 height 13
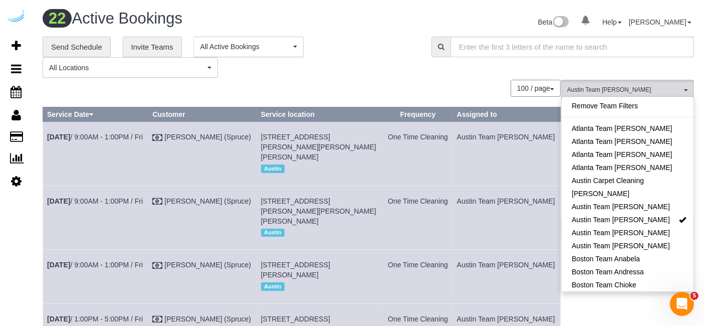
click at [405, 66] on div "**********" at bounding box center [230, 58] width 374 height 42
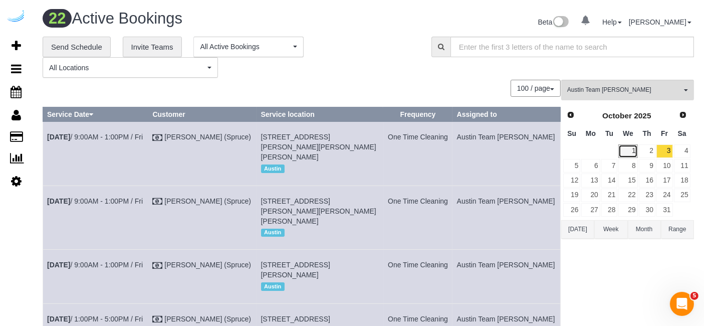
click at [634, 146] on link "1" at bounding box center [627, 151] width 19 height 14
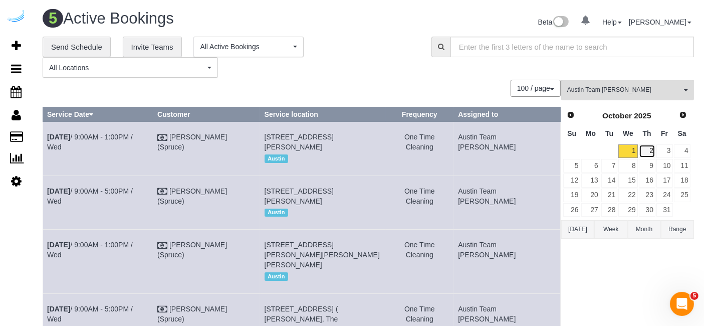
click at [649, 153] on link "2" at bounding box center [647, 151] width 17 height 14
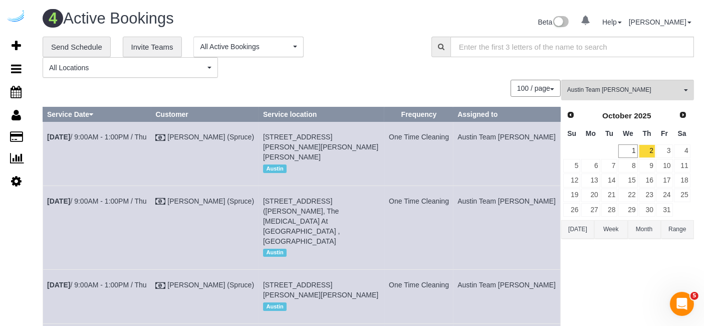
click at [104, 270] on td "Oct 2nd / 9:00AM - 1:00PM / Thu" at bounding box center [97, 297] width 109 height 54
drag, startPoint x: 105, startPoint y: 268, endPoint x: 105, endPoint y: 263, distance: 5.5
click at [105, 270] on td "Oct 2nd / 9:00AM - 1:00PM / Thu" at bounding box center [97, 297] width 109 height 54
click at [105, 281] on link "Oct 2nd / 9:00AM - 1:00PM / Thu" at bounding box center [97, 285] width 100 height 8
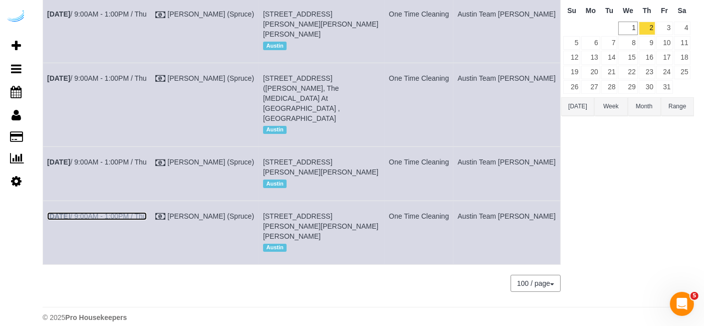
click at [109, 212] on link "Oct 2nd / 9:00AM - 1:00PM / Thu" at bounding box center [97, 216] width 100 height 8
click at [136, 75] on link "Oct 2nd / 9:00AM - 1:00PM / Thu" at bounding box center [97, 78] width 100 height 8
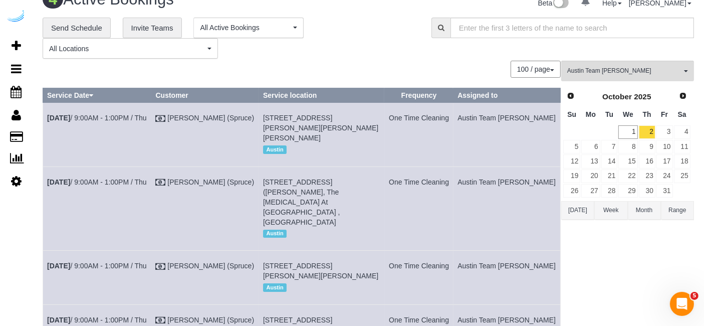
scroll to position [11, 0]
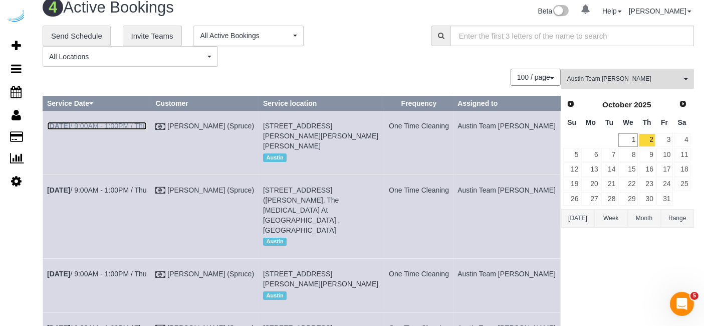
click at [130, 122] on link "Oct 2nd / 9:00AM - 1:00PM / Thu" at bounding box center [97, 126] width 100 height 8
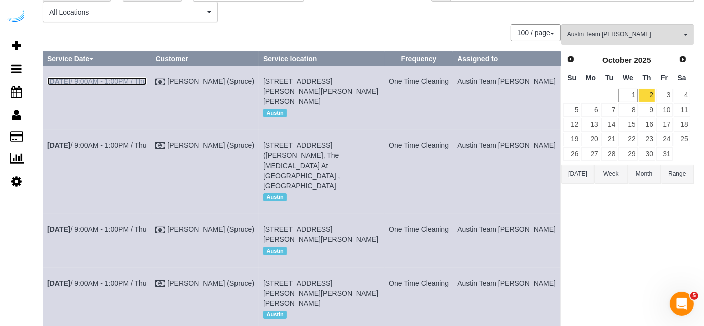
scroll to position [111, 0]
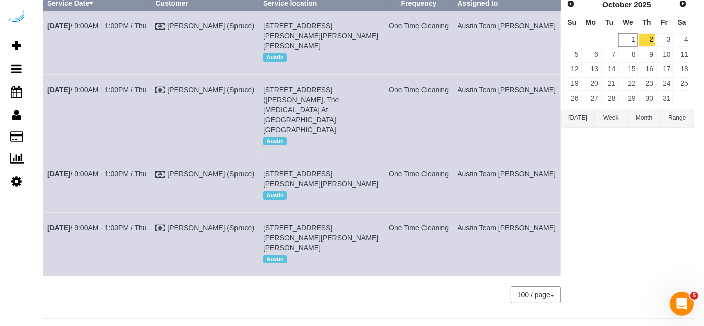
drag, startPoint x: 551, startPoint y: 225, endPoint x: 48, endPoint y: 36, distance: 537.3
click at [48, 36] on tbody "Oct 2nd / 9:00AM - 1:00PM / Thu Brandie Louck (Spruce) 1100 S Lamar Blvd, Build…" at bounding box center [302, 144] width 518 height 266
copy tbody "Oct 2nd / 9:00AM - 1:00PM / Thu Brandie Louck (Spruce) 1100 S Lamar Blvd, Build…"
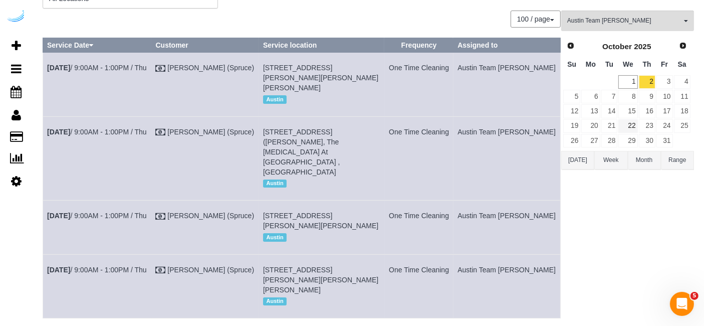
scroll to position [0, 0]
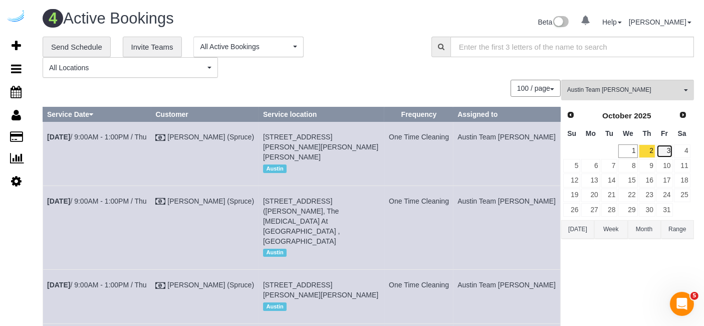
click at [667, 147] on link "3" at bounding box center [665, 151] width 17 height 14
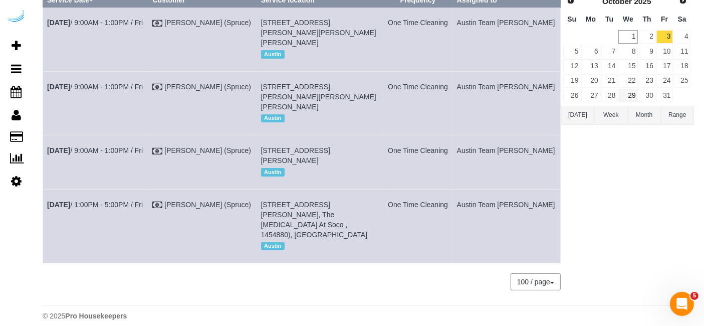
scroll to position [11, 0]
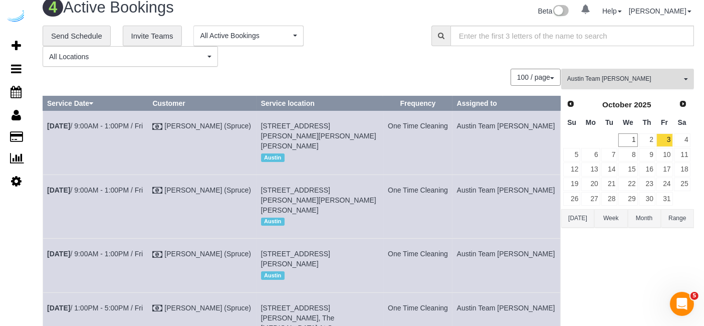
click at [639, 79] on span "Austin Team [PERSON_NAME]" at bounding box center [624, 79] width 114 height 9
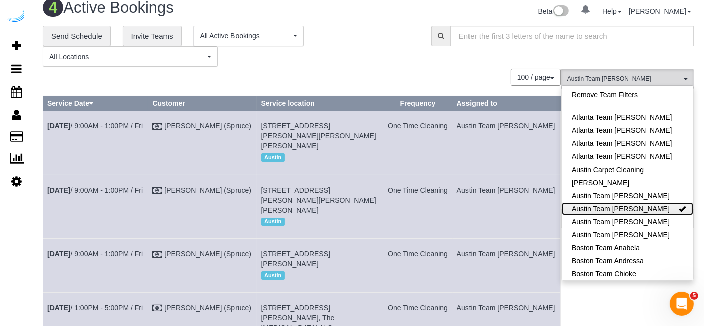
click at [654, 202] on link "Austin Team [PERSON_NAME]" at bounding box center [628, 208] width 132 height 13
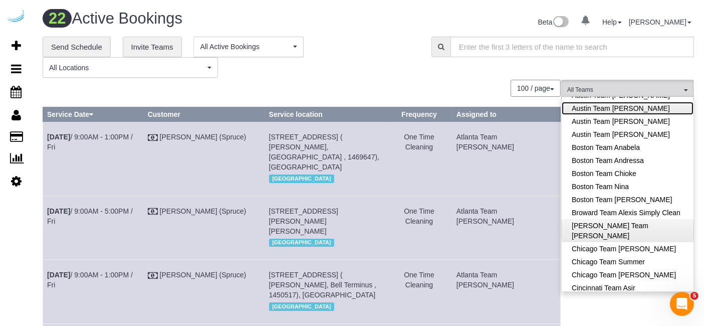
scroll to position [167, 0]
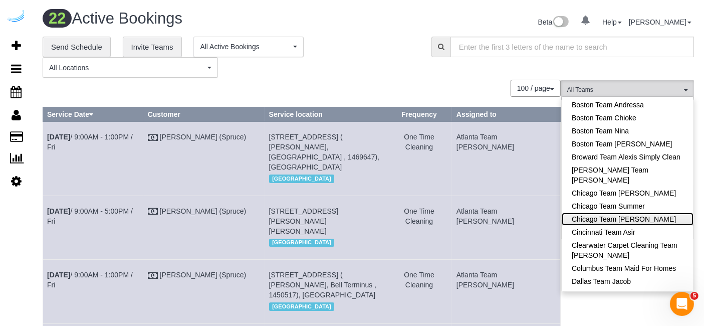
click at [630, 214] on link "Chicago Team [PERSON_NAME]" at bounding box center [628, 219] width 132 height 13
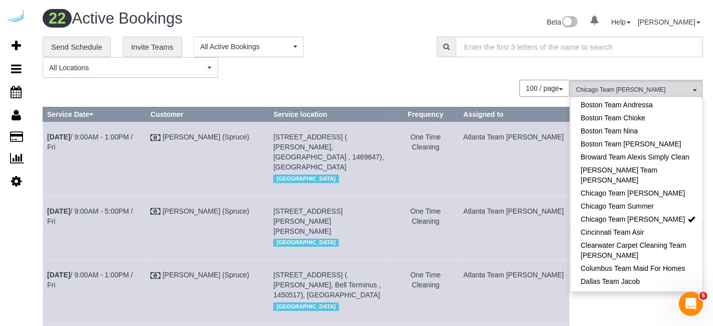
click at [366, 66] on div "**********" at bounding box center [232, 58] width 379 height 42
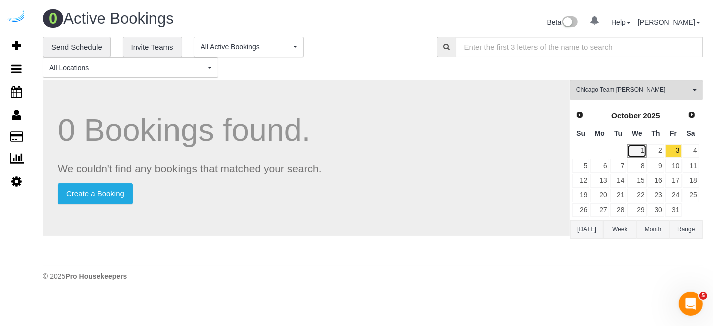
click at [633, 148] on link "1" at bounding box center [636, 151] width 19 height 14
click at [652, 149] on link "2" at bounding box center [656, 151] width 17 height 14
click at [677, 148] on link "3" at bounding box center [673, 151] width 17 height 14
click at [680, 151] on link "3" at bounding box center [673, 151] width 17 height 14
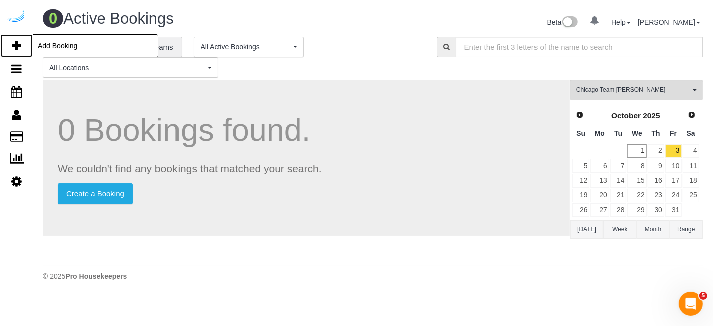
click at [23, 38] on link "Add Booking" at bounding box center [16, 45] width 33 height 23
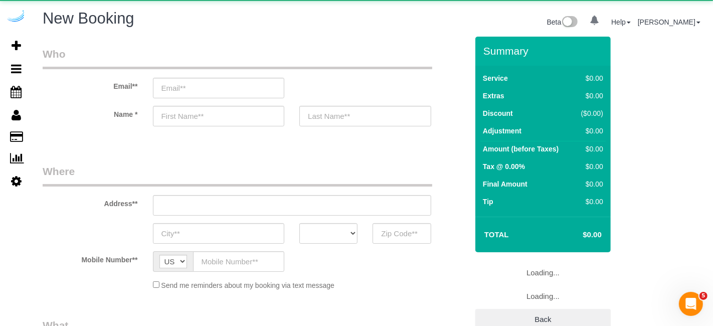
select select "number:9"
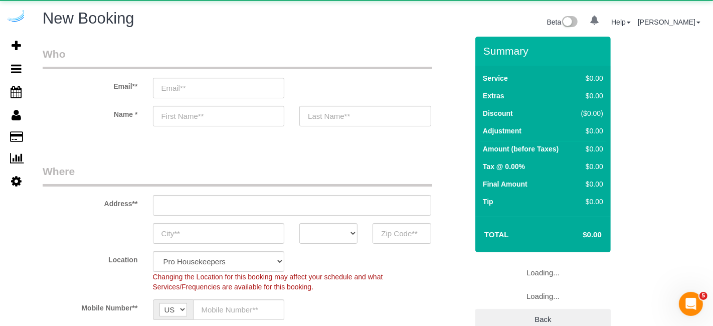
select select "object:5640"
select select "4"
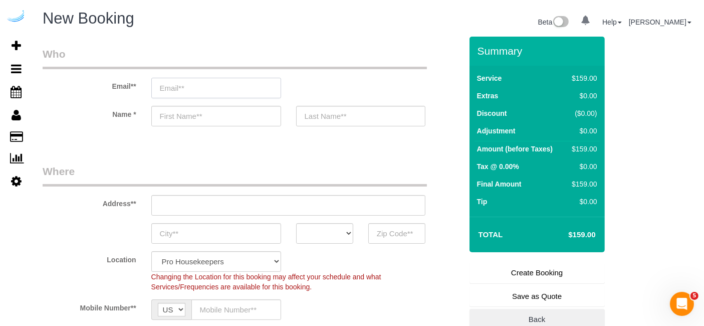
click at [252, 88] on input "email" at bounding box center [216, 88] width 130 height 21
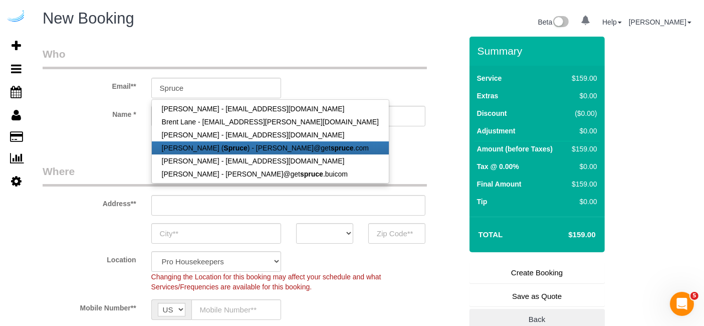
click at [235, 146] on link "Brandie Louck ( Spruce ) - brandie@get spruce .com" at bounding box center [270, 147] width 237 height 13
type input "[PERSON_NAME][EMAIL_ADDRESS][DOMAIN_NAME]"
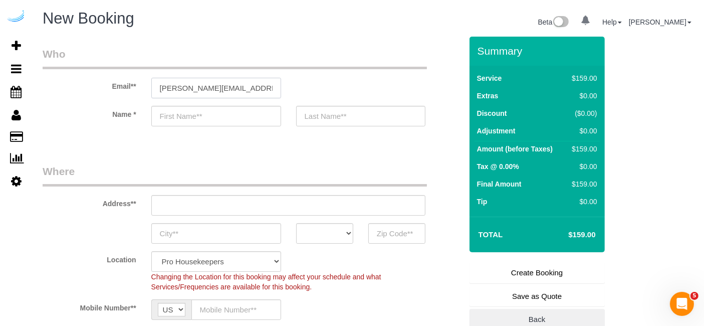
type input "[PERSON_NAME]"
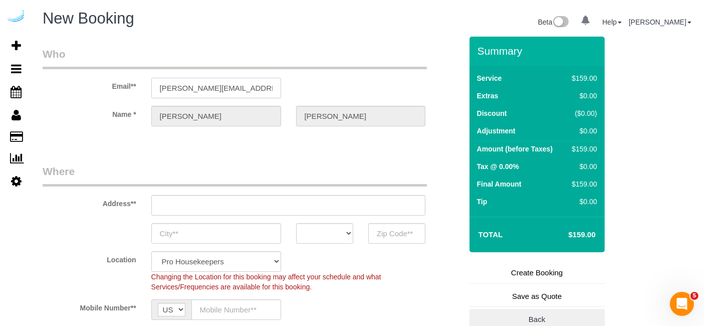
type input "3816 S Lamar Blvd"
type input "Austin"
select select "[GEOGRAPHIC_DATA]"
type input "78704"
click at [256, 198] on input "3816 S Lamar Blvd" at bounding box center [288, 205] width 275 height 21
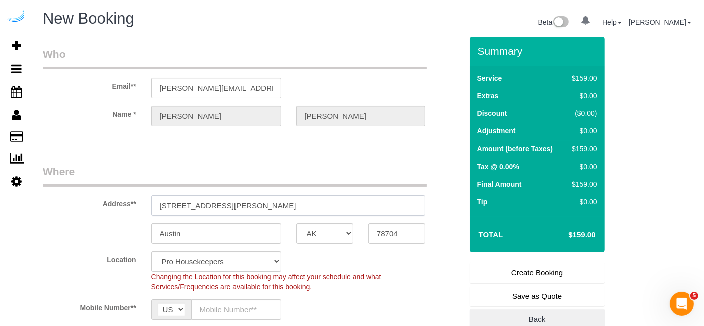
select select "9"
select select "object:5679"
paste input "77 W Huron St, Chicago, IL 60654"
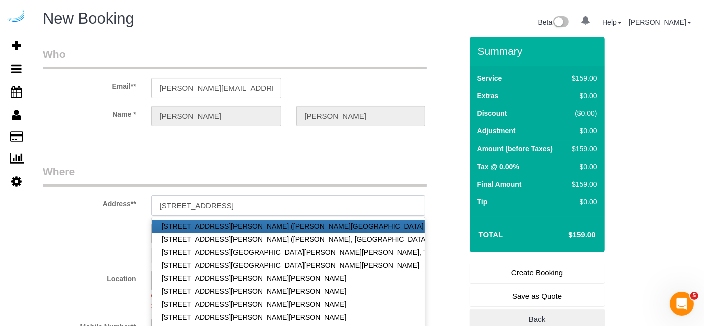
drag, startPoint x: 255, startPoint y: 202, endPoint x: 317, endPoint y: 200, distance: 62.2
click at [317, 200] on input "77 W Huron St, Chicago, IL 60654" at bounding box center [288, 205] width 275 height 21
type input "77 W Huron St, Chicago, IL 60654"
click at [349, 165] on legend "Where" at bounding box center [235, 175] width 384 height 23
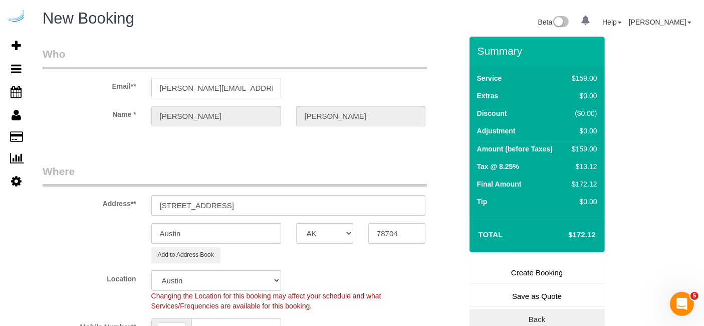
click at [386, 240] on input "78704" at bounding box center [396, 233] width 57 height 21
paste input "6065"
type input "60654"
click at [338, 231] on select "AK AL AR AZ CA CO CT DC DE FL GA HI IA ID IL IN KS KY LA MA MD ME MI MN MO MS M…" at bounding box center [324, 233] width 57 height 21
select select "11"
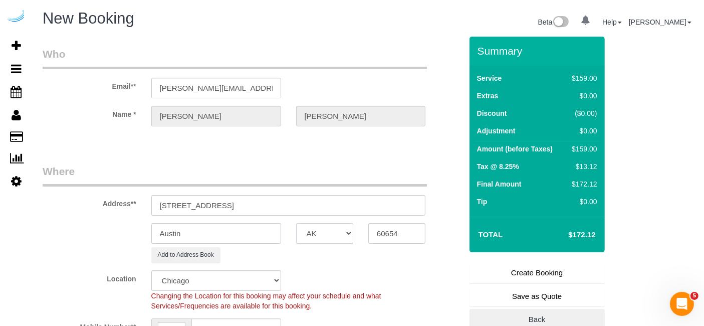
select select "IL"
click at [296, 223] on select "AK AL AR AZ CA CO CT DC DE FL GA HI IA ID IL IN KS KY LA MA MD ME MI MN MO MS M…" at bounding box center [324, 233] width 57 height 21
select select "object:5849"
click at [268, 239] on input "Austin" at bounding box center [216, 233] width 130 height 21
click at [257, 234] on input "Ci" at bounding box center [216, 233] width 130 height 21
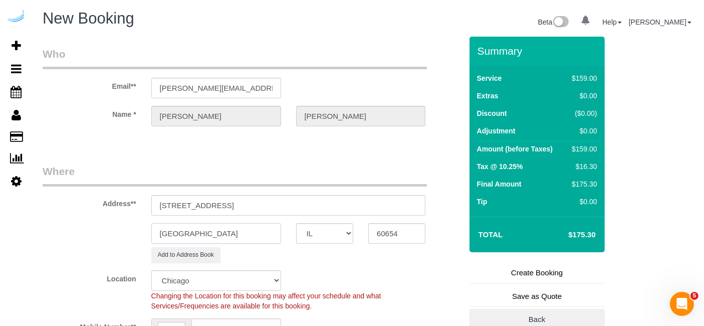
type input "[GEOGRAPHIC_DATA]"
drag, startPoint x: 213, startPoint y: 206, endPoint x: 345, endPoint y: 196, distance: 132.2
click at [344, 197] on input "77 W Huron St, Chicago, IL 60654" at bounding box center [288, 205] width 275 height 21
paste input "William Jr Logas"
paste input "West77"
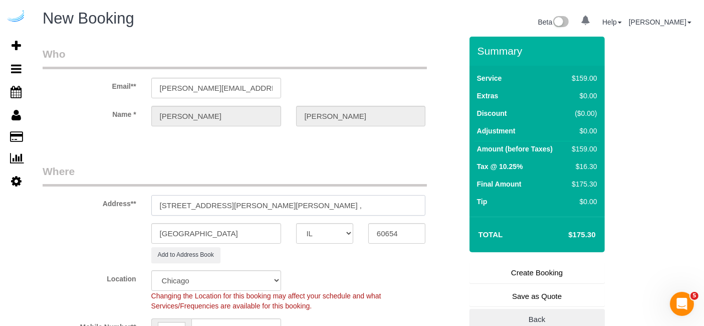
paste input "1491786"
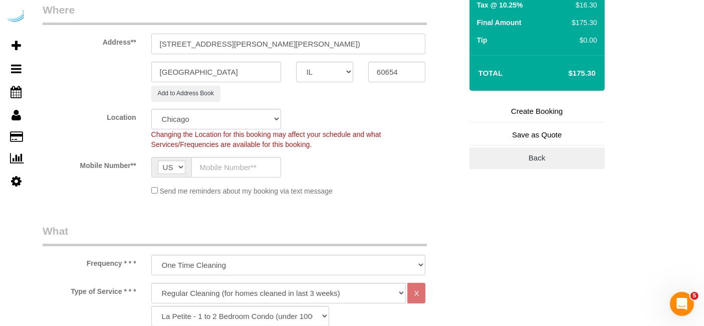
scroll to position [167, 0]
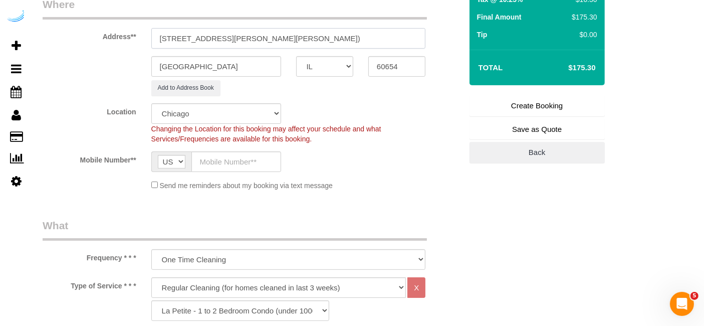
type input "77 W Huron St, Unit 505 (William Jr Logas, West77 , 1491786)"
click at [218, 166] on input "text" at bounding box center [236, 161] width 90 height 21
type input "[PHONE_NUMBER]"
type input "Brandie Louck"
type input "[PHONE_NUMBER]"
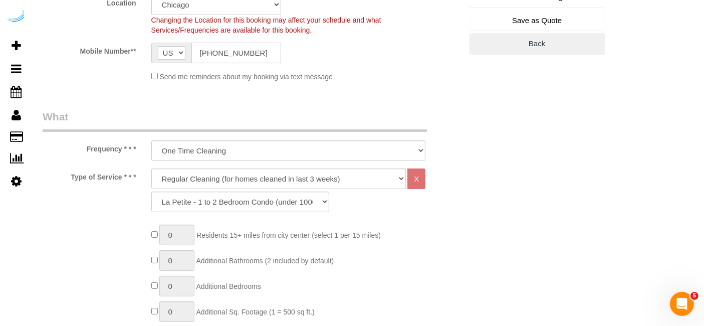
scroll to position [278, 0]
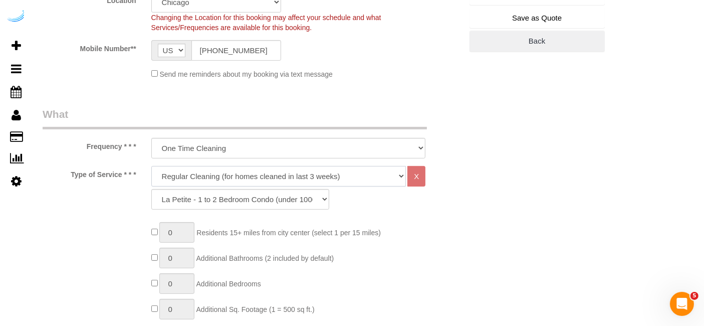
click at [252, 177] on select "Deep Cleaning (for homes that have not been cleaned in 3+ weeks) Spruce Regular…" at bounding box center [278, 176] width 255 height 21
select select "282"
click at [151, 166] on select "Deep Cleaning (for homes that have not been cleaned in 3+ weeks) Spruce Regular…" at bounding box center [278, 176] width 255 height 21
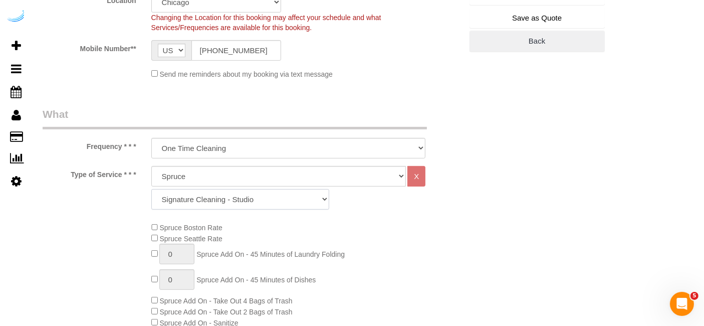
click at [239, 200] on select "Signature Cleaning - Studio Signature Cleaning - 1 Bed 1 Bath Signature Cleanin…" at bounding box center [240, 199] width 178 height 21
select select "320"
click at [151, 189] on select "Signature Cleaning - Studio Signature Cleaning - 1 Bed 1 Bath Signature Cleanin…" at bounding box center [240, 199] width 178 height 21
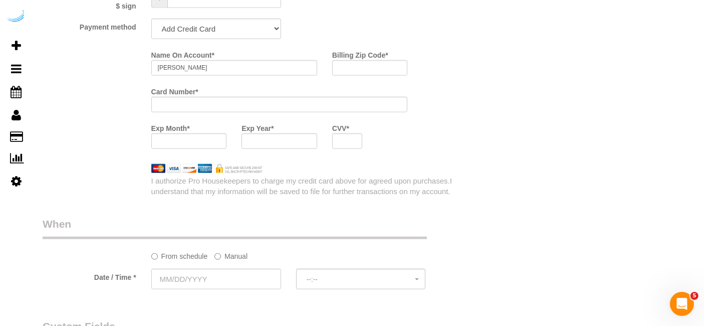
scroll to position [946, 0]
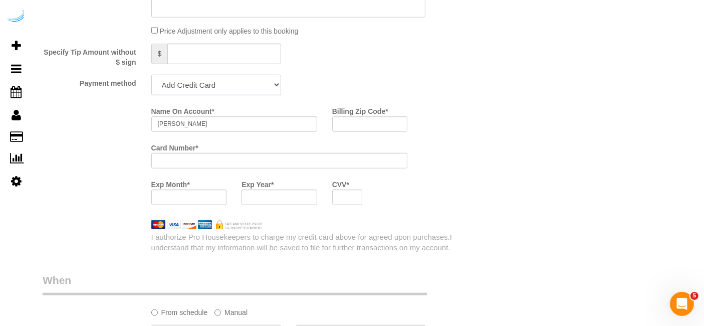
drag, startPoint x: 223, startPoint y: 85, endPoint x: 222, endPoint y: 93, distance: 8.1
click at [223, 85] on select "Add Credit Card Cash Check Paypal" at bounding box center [216, 85] width 130 height 21
select select "string:check"
click at [151, 75] on select "Add Credit Card Cash Check Paypal" at bounding box center [216, 85] width 130 height 21
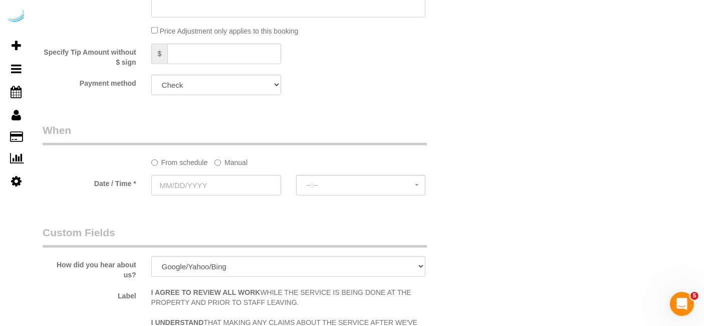
click at [224, 161] on label "Manual" at bounding box center [231, 161] width 33 height 14
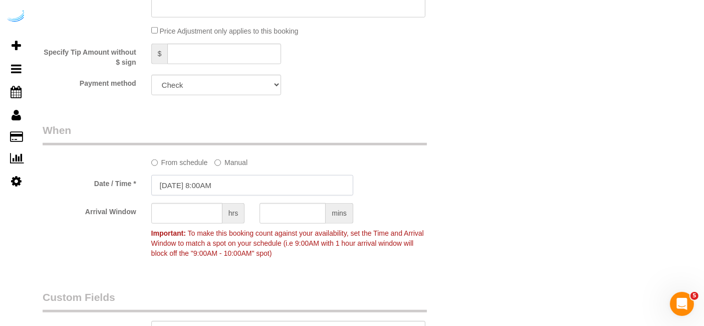
click at [239, 176] on input "10/01/2025 8:00AM" at bounding box center [252, 185] width 202 height 21
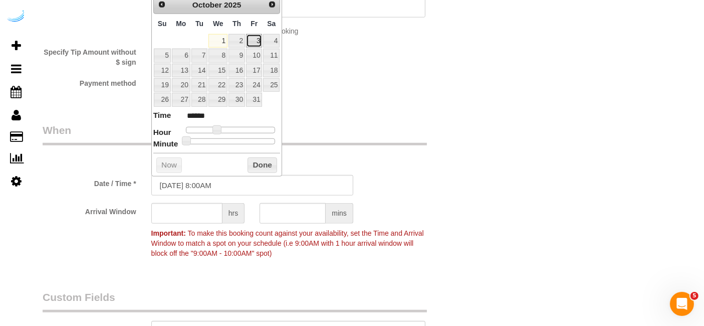
click at [253, 40] on link "3" at bounding box center [254, 41] width 16 height 14
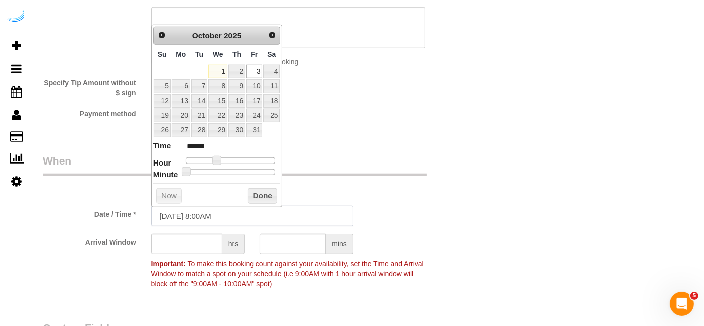
scroll to position [891, 0]
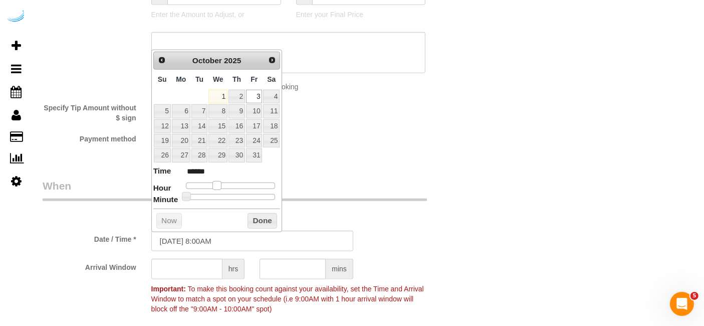
type input "10/03/2025 9:00AM"
type input "******"
type input "10/03/2025 10:00AM"
type input "*******"
type input "10/03/2025 11:00AM"
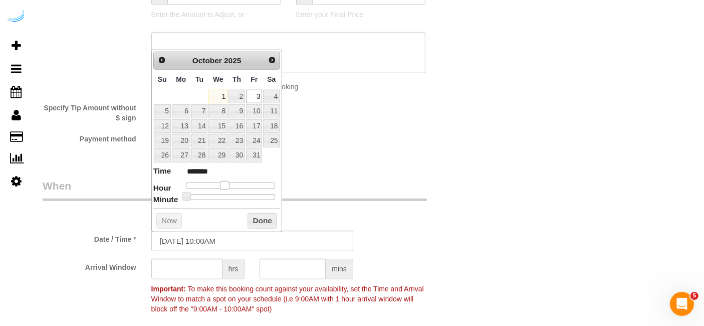
type input "*******"
type input "10/03/2025 12:00PM"
type input "*******"
type input "10/03/2025 1:00PM"
type input "******"
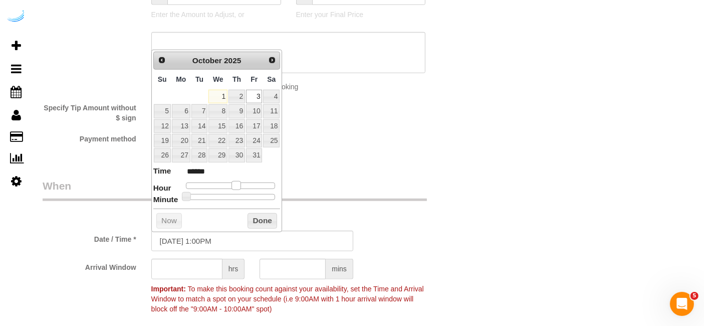
drag, startPoint x: 216, startPoint y: 184, endPoint x: 235, endPoint y: 184, distance: 18.5
click at [235, 184] on span at bounding box center [236, 185] width 9 height 9
click at [197, 262] on input "text" at bounding box center [186, 269] width 71 height 21
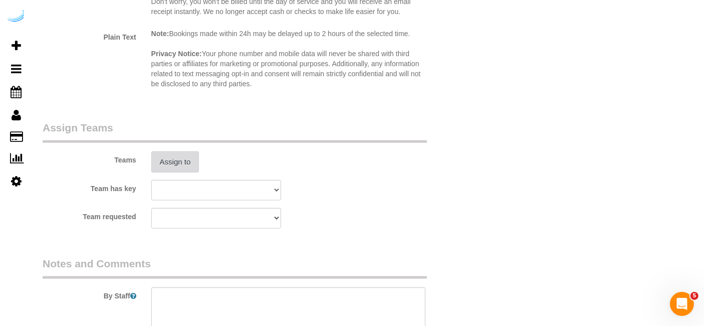
type input "4"
click at [176, 151] on button "Assign to" at bounding box center [175, 161] width 48 height 21
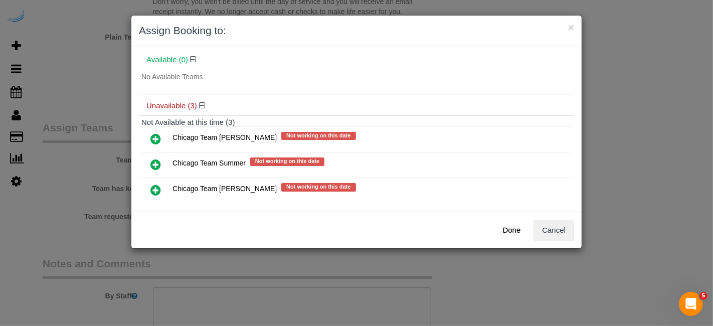
scroll to position [53, 0]
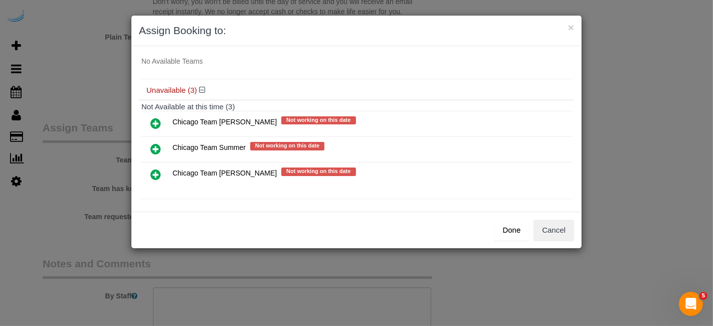
click at [154, 171] on icon at bounding box center [155, 174] width 11 height 12
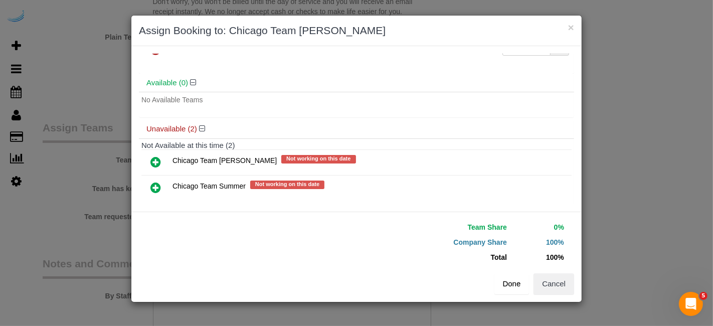
scroll to position [51, 0]
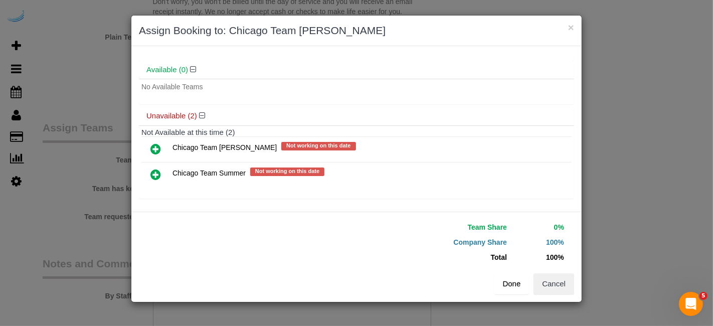
click at [518, 284] on button "Done" at bounding box center [511, 283] width 35 height 21
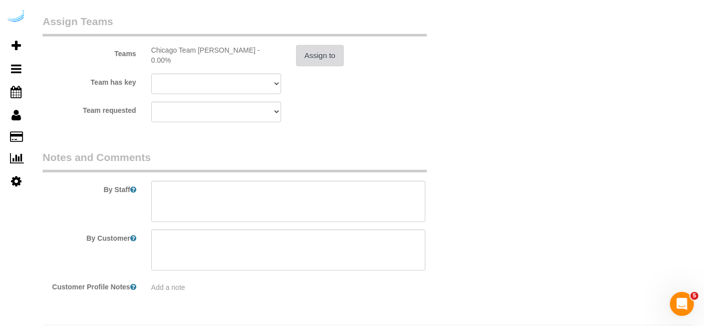
scroll to position [1504, 0]
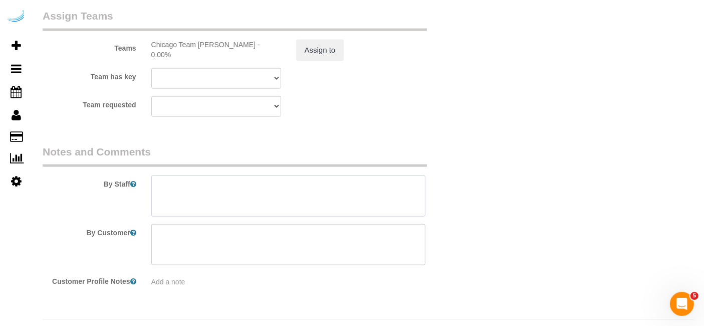
drag, startPoint x: 310, startPoint y: 207, endPoint x: 247, endPoint y: 2, distance: 214.6
click at [311, 206] on textarea at bounding box center [288, 195] width 275 height 41
click at [295, 190] on textarea at bounding box center [288, 195] width 275 height 41
paste textarea "Permanent Notes:No notes from this customer.Today's Notes:No notes from this se…"
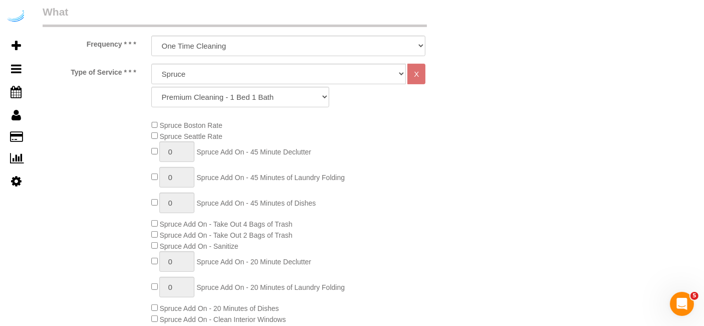
scroll to position [278, 0]
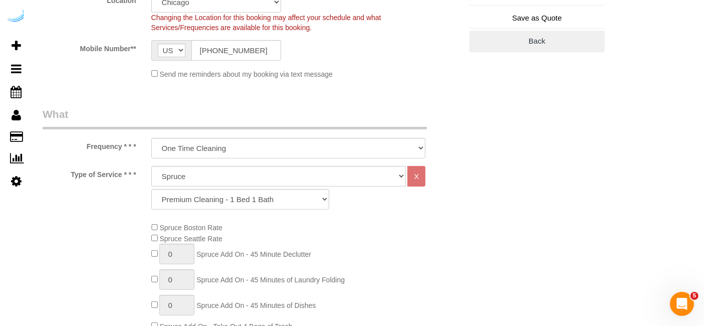
type textarea "Recurrency: One time service Permanent Notes:No notes from this customer.Today'…"
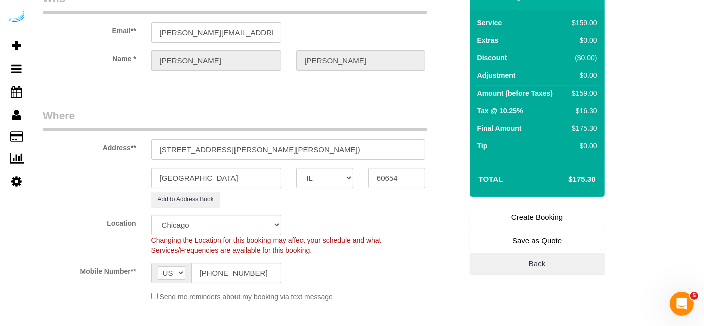
scroll to position [111, 0]
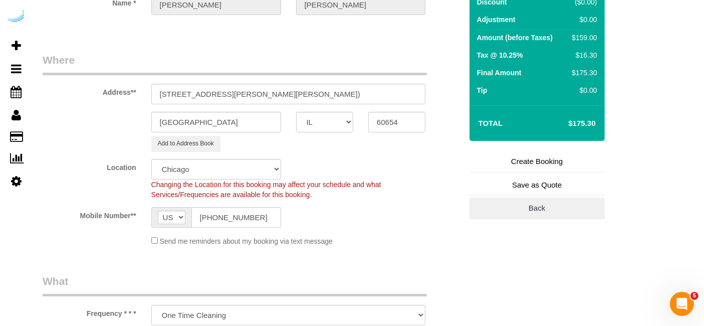
click at [539, 161] on link "Create Booking" at bounding box center [537, 161] width 135 height 21
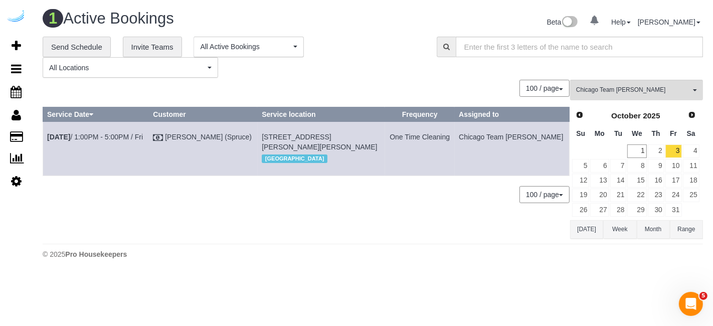
drag, startPoint x: 561, startPoint y: 140, endPoint x: 48, endPoint y: 159, distance: 513.6
click at [48, 159] on tr "Oct 3rd / 1:00PM - 5:00PM / Fri Brandie Louck (Spruce) 77 W Huron St, Unit 505 …" at bounding box center [306, 149] width 526 height 54
copy tr "Oct 3rd / 1:00PM - 5:00PM / Fri Brandie Louck (Spruce) 77 W Huron St, Unit 505 …"
click at [634, 83] on button "Chicago Team Wesley All Teams" at bounding box center [636, 90] width 133 height 21
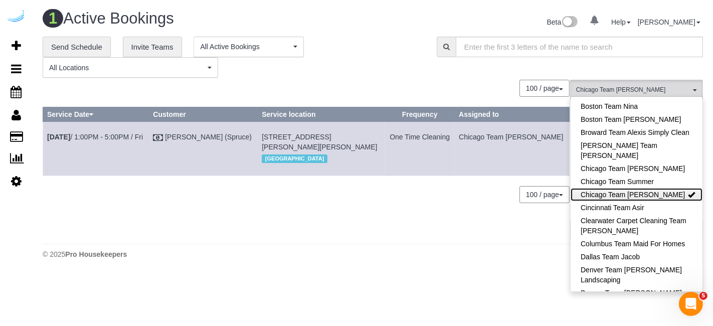
click at [649, 188] on link "Chicago Team [PERSON_NAME]" at bounding box center [636, 194] width 132 height 13
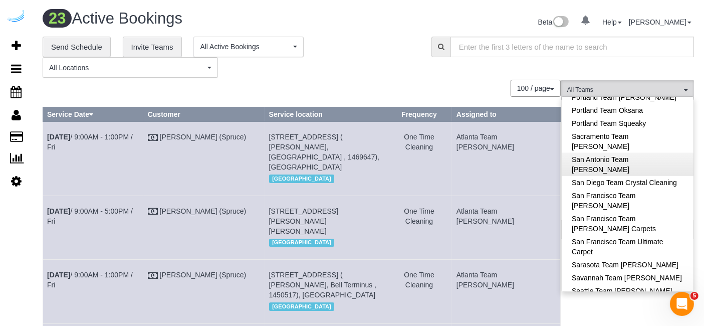
scroll to position [971, 0]
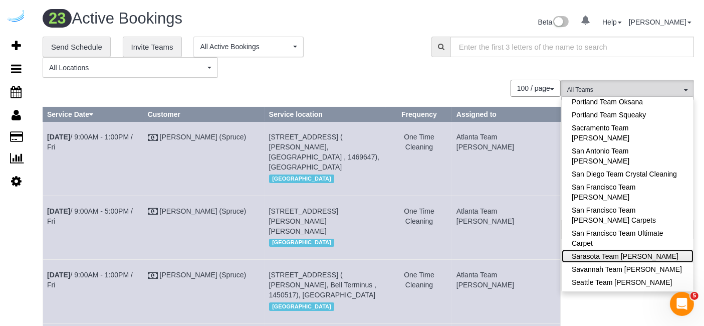
click at [667, 250] on link "Sarasota Team [PERSON_NAME]" at bounding box center [628, 256] width 132 height 13
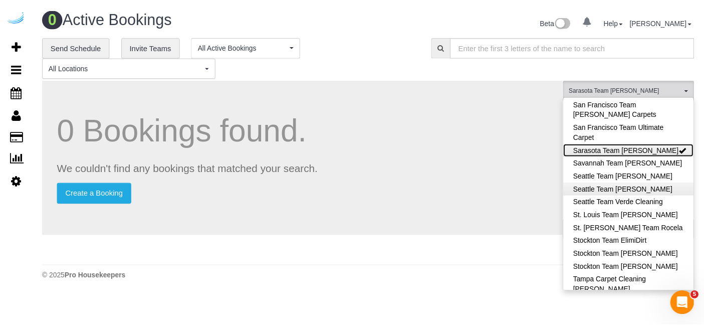
scroll to position [1095, 0]
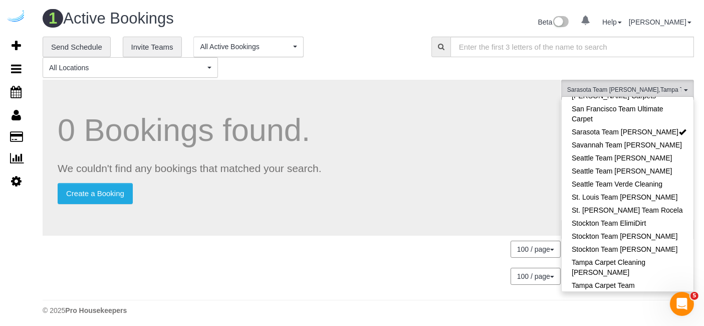
click at [495, 185] on p "Create a Booking" at bounding box center [302, 193] width 488 height 21
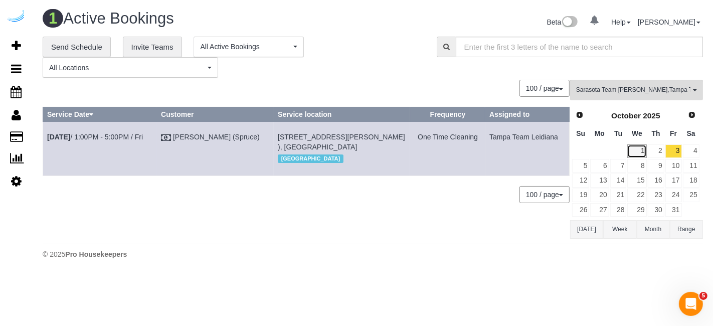
click at [631, 151] on link "1" at bounding box center [636, 151] width 19 height 14
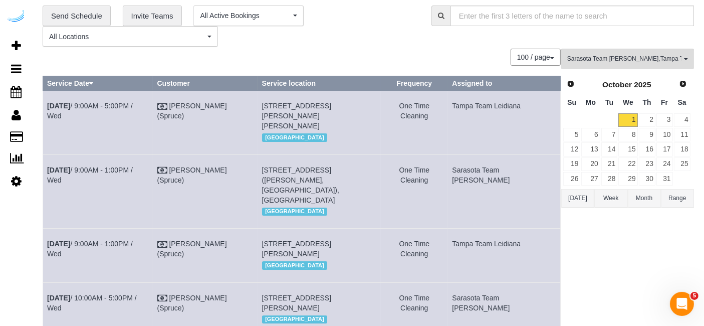
scroll to position [11, 0]
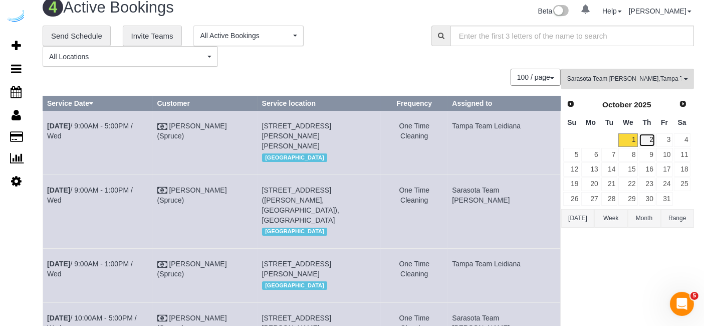
click at [650, 133] on link "2" at bounding box center [647, 140] width 17 height 14
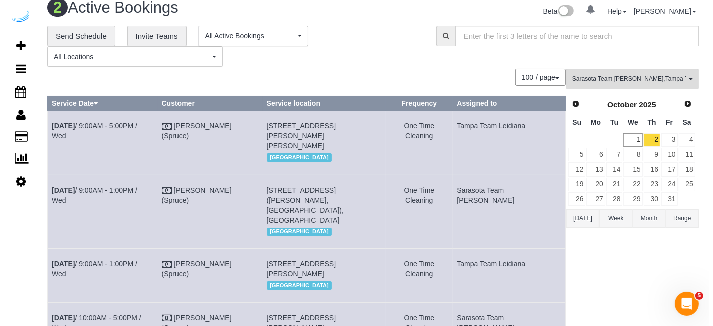
scroll to position [0, 0]
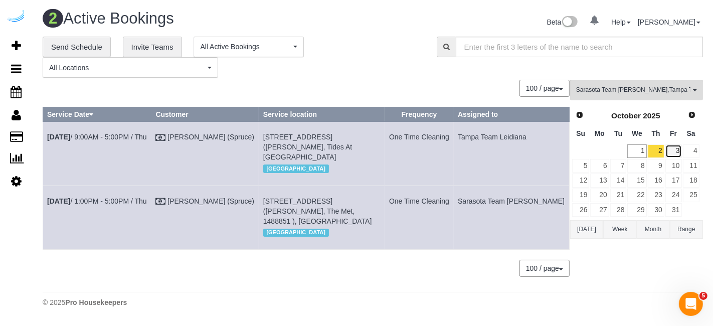
click at [674, 149] on link "3" at bounding box center [673, 151] width 17 height 14
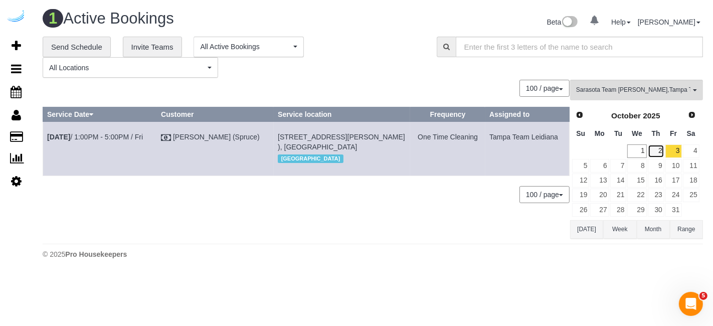
click at [660, 151] on link "2" at bounding box center [656, 151] width 17 height 14
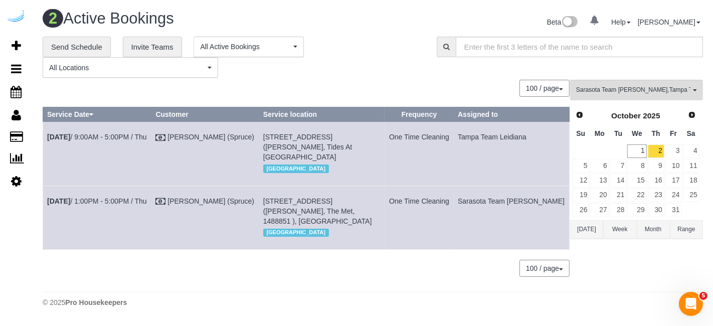
drag, startPoint x: 558, startPoint y: 211, endPoint x: 47, endPoint y: 150, distance: 514.8
click at [47, 150] on tbody "Oct 2nd / 9:00AM - 5:00PM / Thu Brandie Louck (Spruce) 7000 Tides Cir, Building…" at bounding box center [306, 186] width 526 height 128
copy tbody "Oct 2nd / 9:00AM - 5:00PM / Thu Brandie Louck (Spruce) 7000 Tides Cir, Building…"
click at [119, 201] on link "Oct 2nd / 1:00PM - 5:00PM / Thu" at bounding box center [97, 201] width 100 height 8
click at [117, 135] on link "Oct 2nd / 9:00AM - 5:00PM / Thu" at bounding box center [97, 137] width 100 height 8
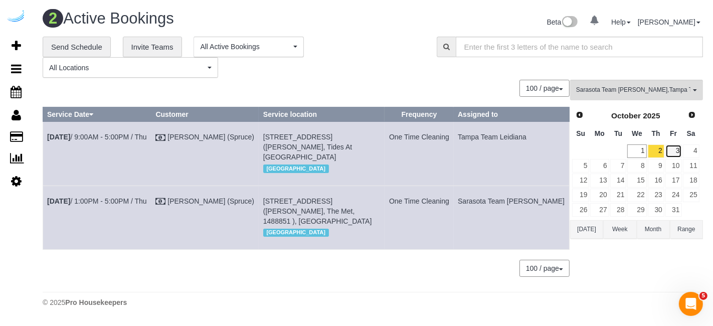
click at [669, 146] on link "3" at bounding box center [673, 151] width 17 height 14
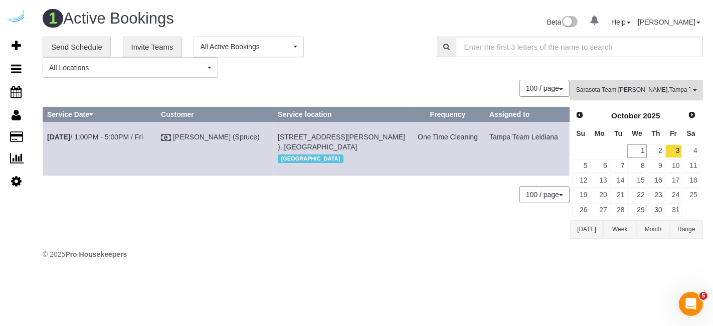
click at [638, 82] on button "Sarasota Team Juan , Tampa Team Leidiana All Teams" at bounding box center [636, 90] width 133 height 21
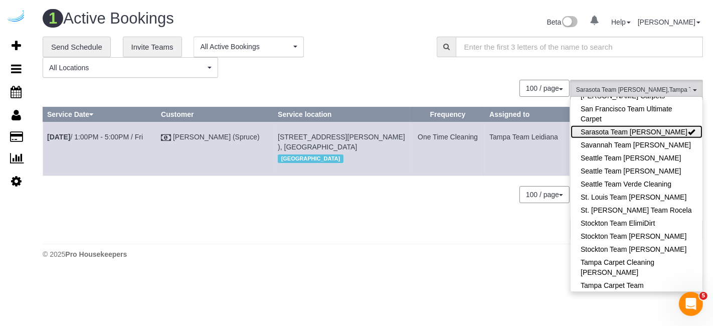
scroll to position [962, 0]
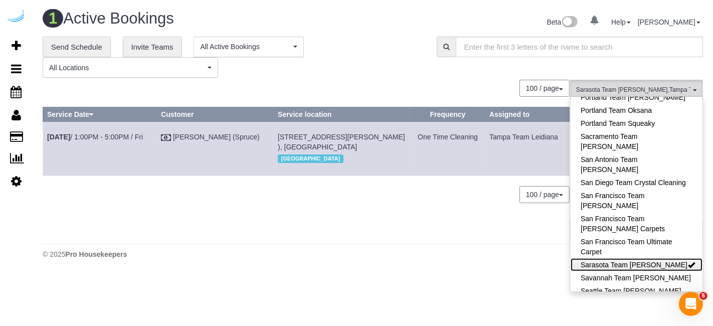
click at [669, 258] on link "Sarasota Team [PERSON_NAME]" at bounding box center [636, 264] width 132 height 13
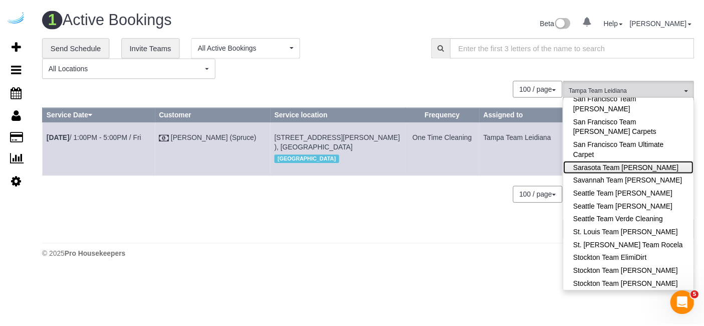
scroll to position [1095, 0]
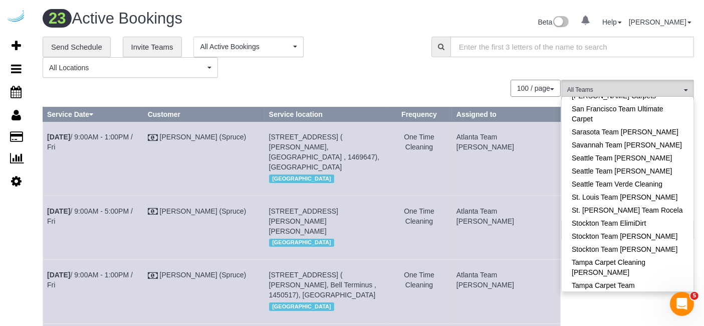
click at [369, 75] on div "**********" at bounding box center [230, 58] width 374 height 42
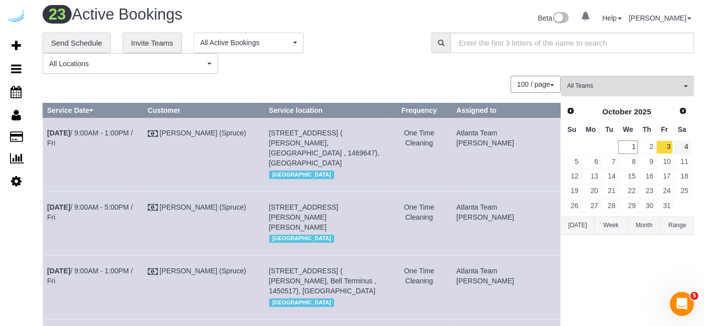
scroll to position [0, 0]
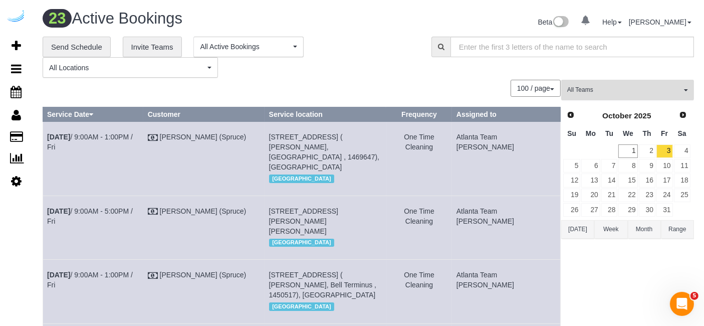
click at [623, 94] on span "All Teams" at bounding box center [624, 90] width 114 height 9
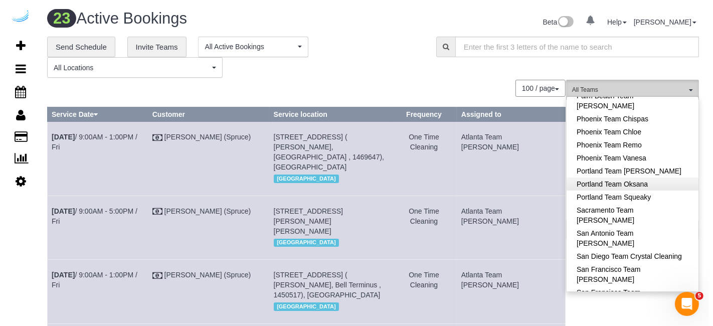
scroll to position [928, 0]
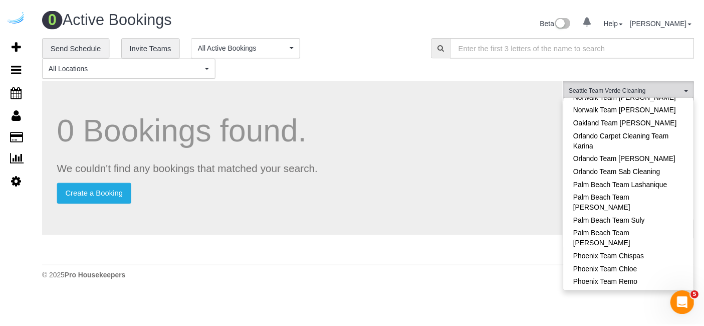
scroll to position [706, 0]
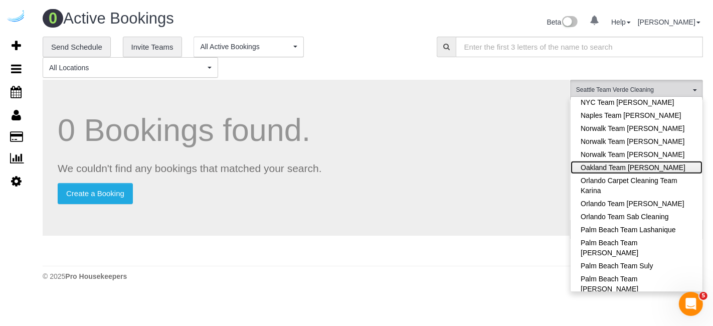
click at [662, 161] on link "Oakland Team [PERSON_NAME]" at bounding box center [636, 167] width 132 height 13
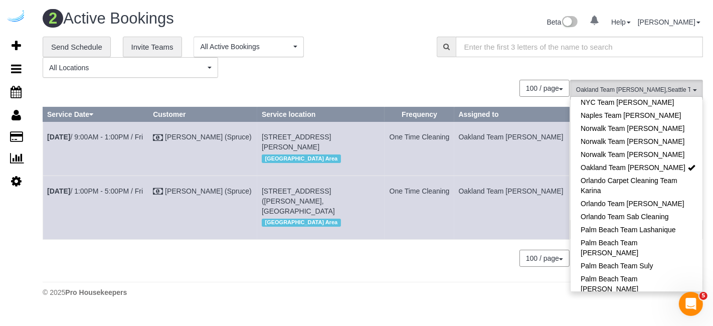
click at [454, 118] on th "Frequency" at bounding box center [419, 114] width 70 height 15
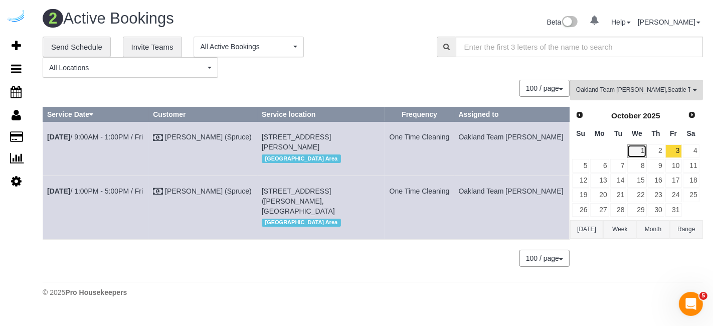
click at [632, 155] on link "1" at bounding box center [636, 151] width 19 height 14
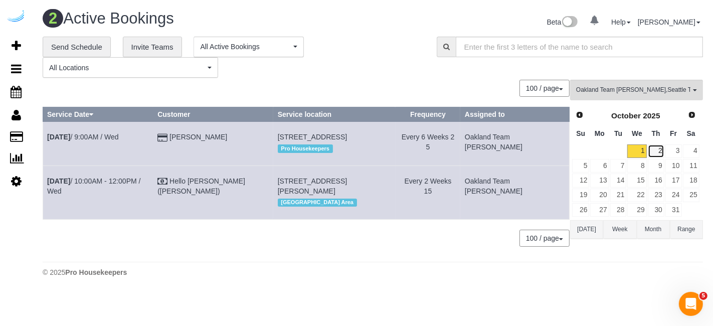
click at [655, 144] on link "2" at bounding box center [656, 151] width 17 height 14
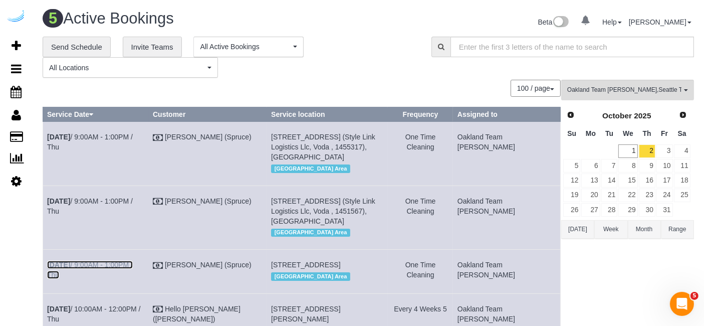
click at [130, 264] on link "Oct 2nd / 9:00AM - 1:00PM / Thu" at bounding box center [90, 270] width 86 height 18
click at [107, 199] on link "Oct 2nd / 9:00AM - 1:00PM / Thu" at bounding box center [90, 206] width 86 height 18
click at [133, 136] on link "Oct 2nd / 9:00AM - 1:00PM / Thu" at bounding box center [90, 142] width 86 height 18
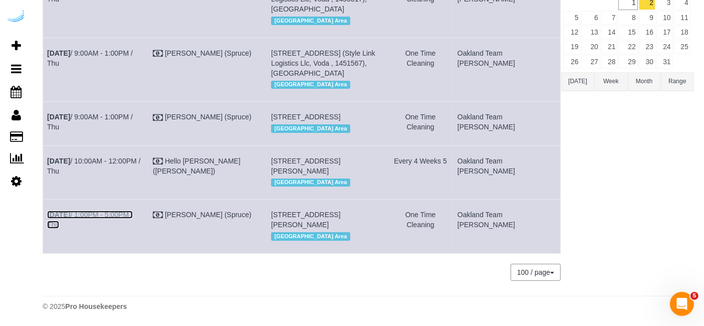
click at [131, 211] on link "Oct 2nd / 1:00PM - 5:00PM / Thu" at bounding box center [90, 220] width 86 height 18
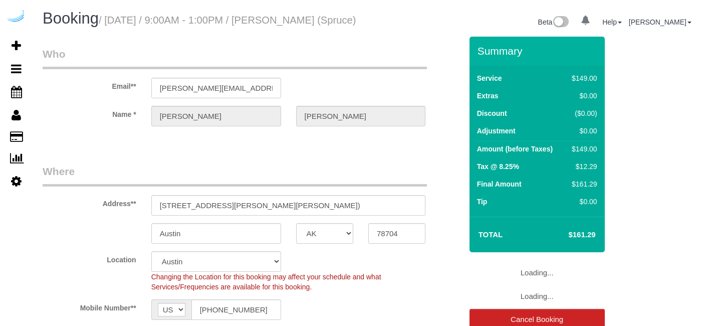
select select "[GEOGRAPHIC_DATA]"
select select "number:9"
select select "object:794"
select select "282"
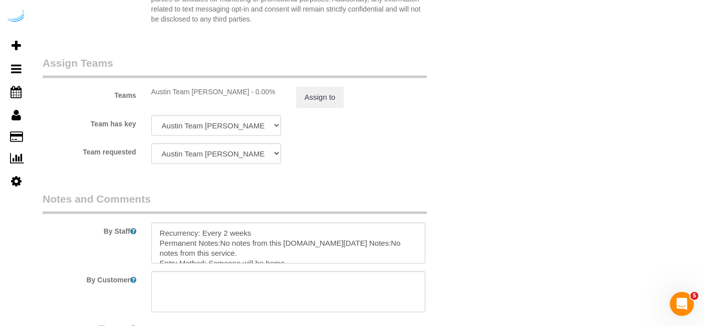
scroll to position [1559, 0]
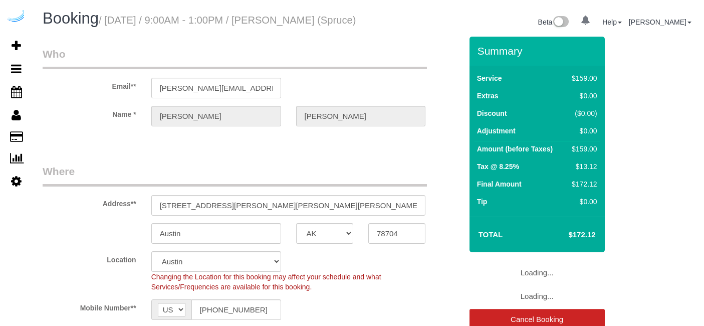
select select "[GEOGRAPHIC_DATA]"
select select "282"
select select "number:9"
select select "object:794"
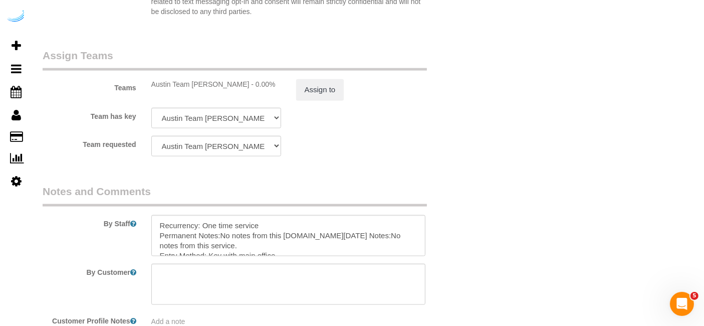
scroll to position [1447, 0]
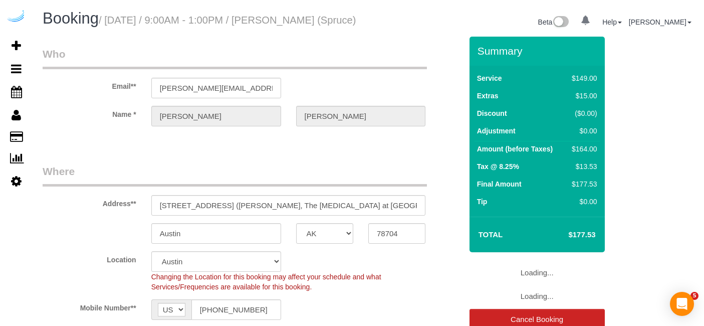
select select "[GEOGRAPHIC_DATA]"
select select "282"
select select "number:9"
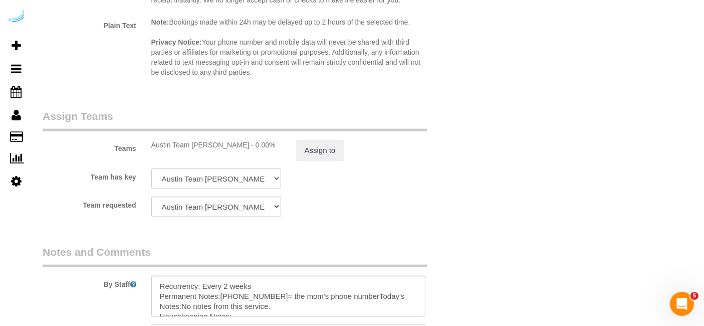
scroll to position [1392, 0]
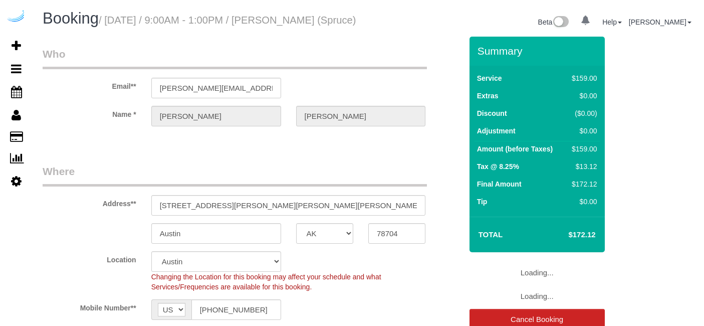
select select "[GEOGRAPHIC_DATA]"
select select "282"
select select "number:9"
select select "object:794"
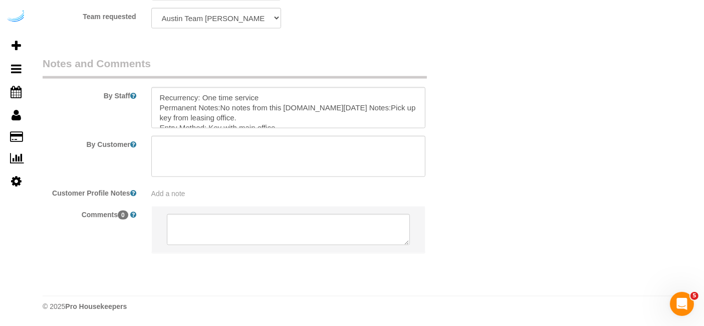
scroll to position [1582, 0]
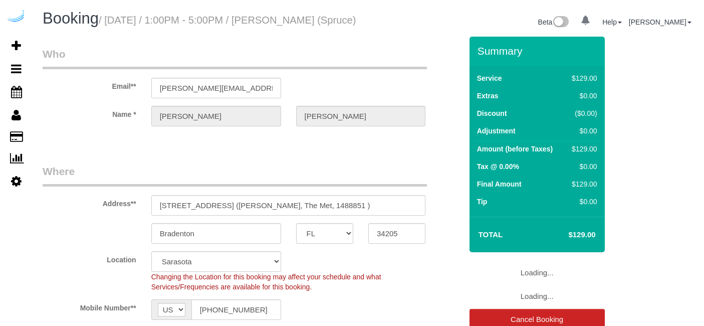
select select "FL"
select select "282"
select select "number:9"
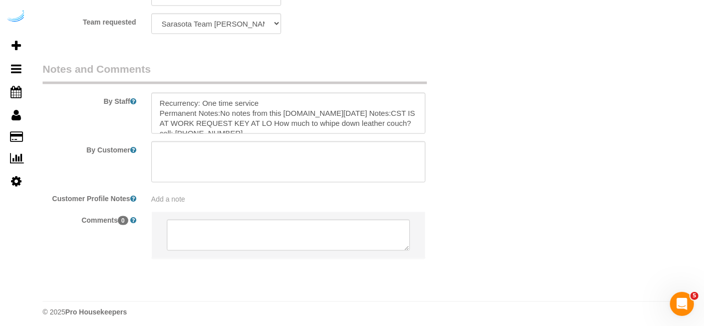
scroll to position [1582, 0]
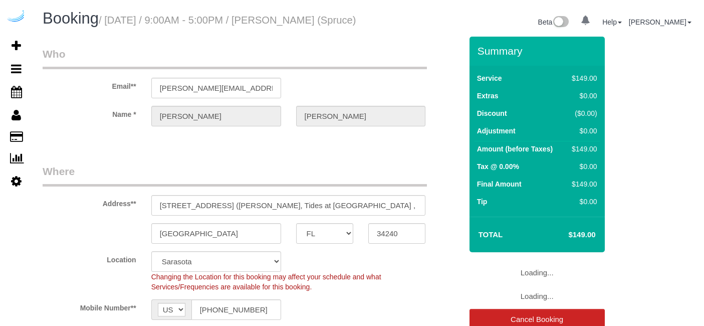
select select "FL"
select select "282"
select select "number:9"
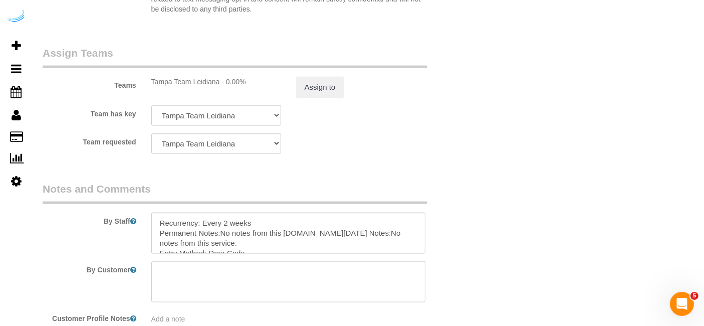
scroll to position [1447, 0]
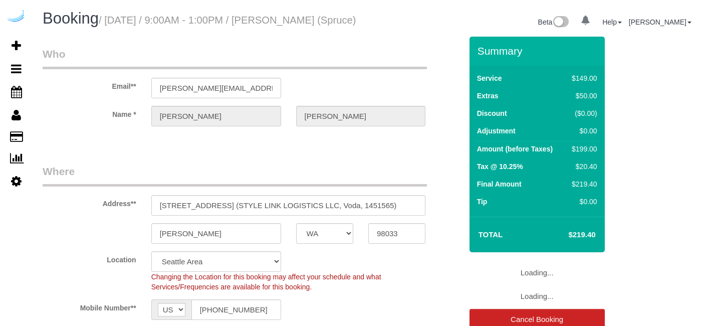
select select "WA"
select select "282"
select select "number:9"
select select "object:774"
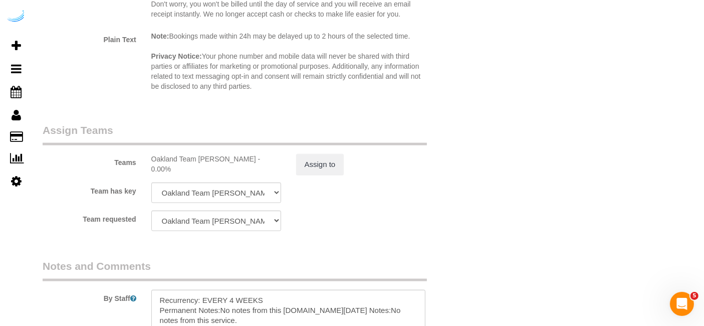
scroll to position [1392, 0]
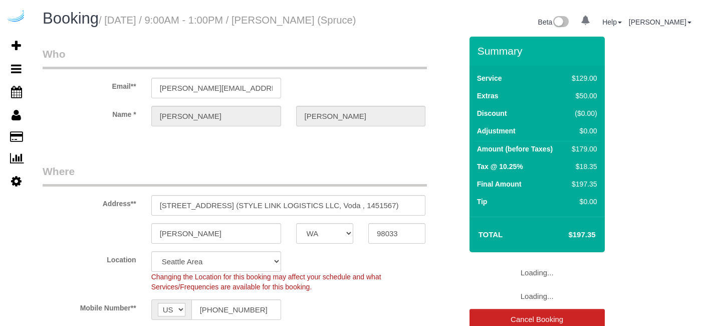
select select "WA"
select select "282"
select select "number:9"
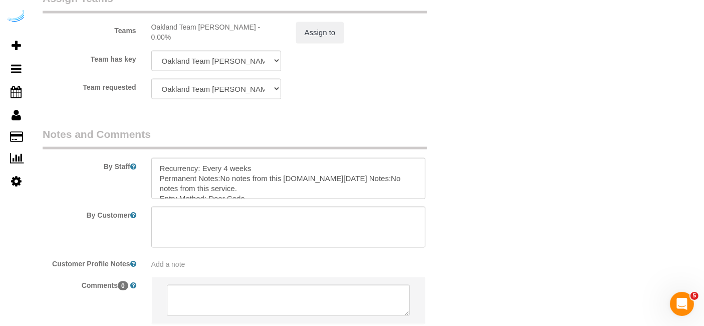
scroll to position [1504, 0]
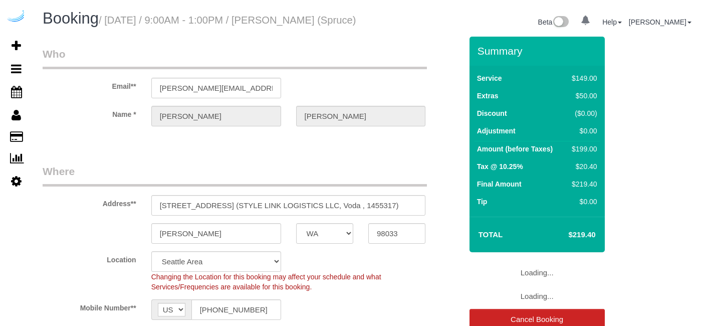
select select "WA"
select select "number:9"
select select "object:774"
select select "282"
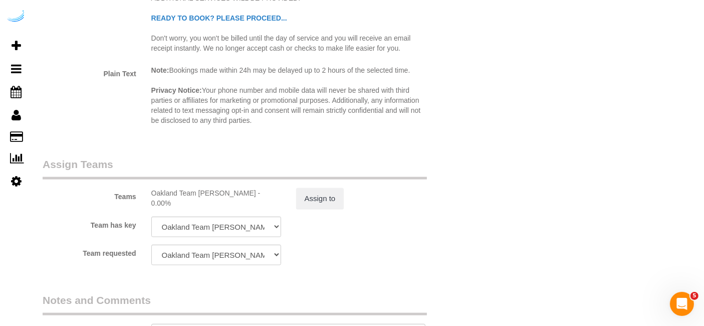
scroll to position [1504, 0]
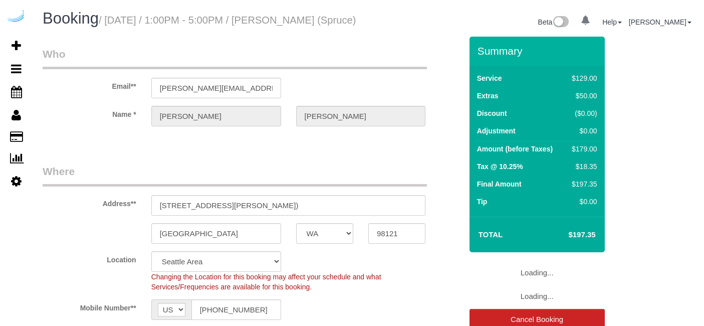
select select "WA"
select select "number:9"
select select "object:774"
select select "282"
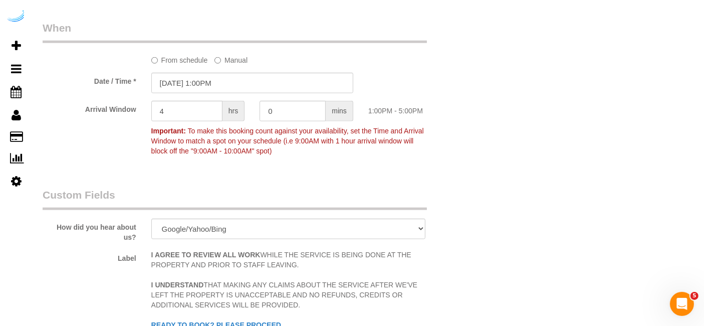
scroll to position [1058, 0]
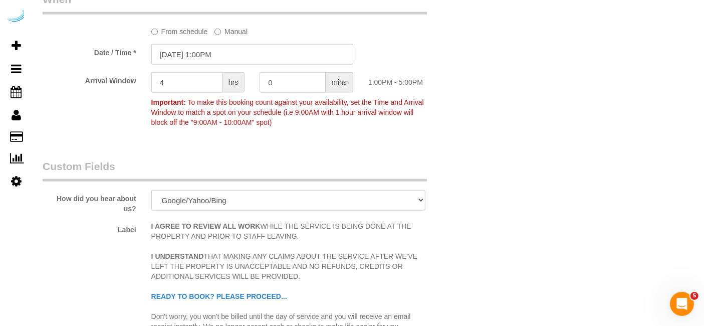
click at [237, 63] on input "[DATE] 1:00PM" at bounding box center [252, 54] width 202 height 21
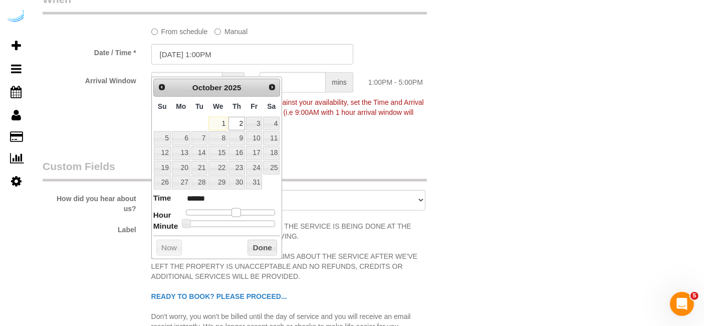
type input "[DATE] 12:00PM"
type input "*******"
type input "[DATE] 11:00AM"
type input "*******"
type input "[DATE] 10:00AM"
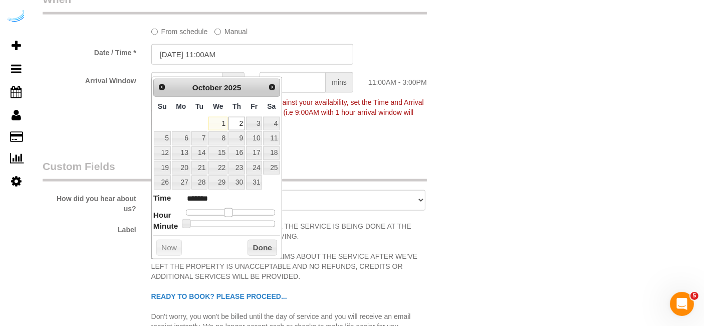
type input "*******"
type input "[DATE] 9:00AM"
type input "******"
drag, startPoint x: 236, startPoint y: 212, endPoint x: 222, endPoint y: 212, distance: 14.0
click at [222, 212] on span at bounding box center [221, 212] width 9 height 9
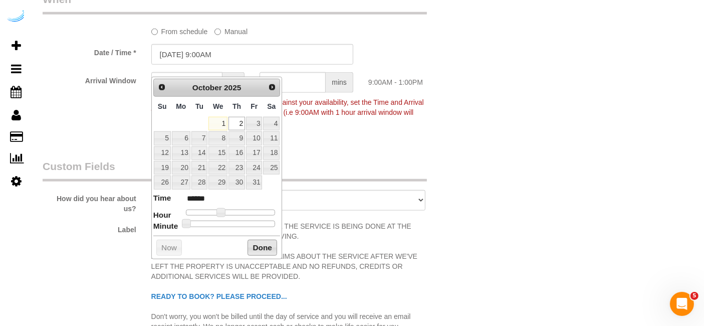
click at [268, 253] on button "Done" at bounding box center [263, 248] width 30 height 16
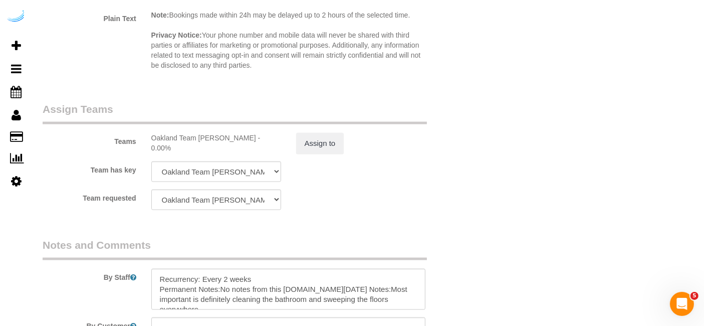
scroll to position [1392, 0]
click at [308, 153] on button "Assign to" at bounding box center [320, 142] width 48 height 21
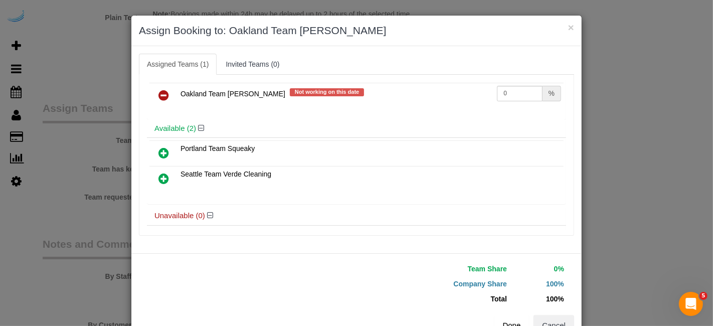
scroll to position [35, 0]
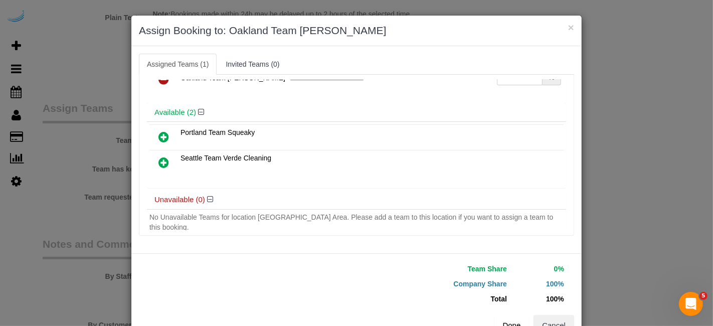
click at [162, 157] on icon at bounding box center [163, 162] width 11 height 12
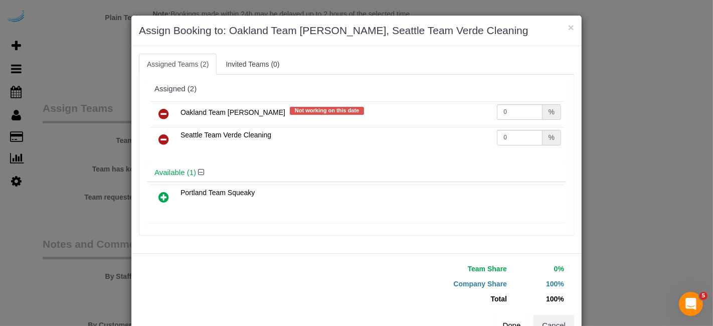
scroll to position [0, 0]
click at [161, 115] on icon at bounding box center [163, 114] width 11 height 12
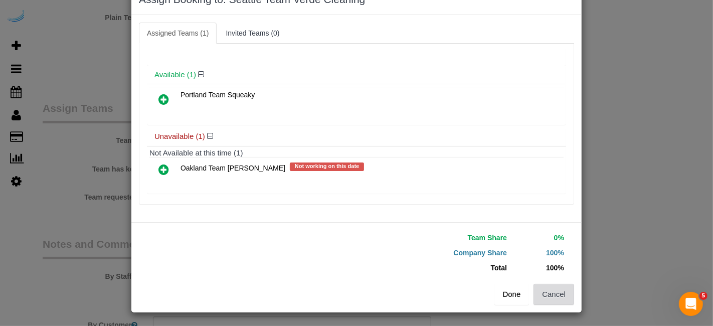
scroll to position [31, 0]
click at [507, 288] on button "Done" at bounding box center [511, 294] width 35 height 21
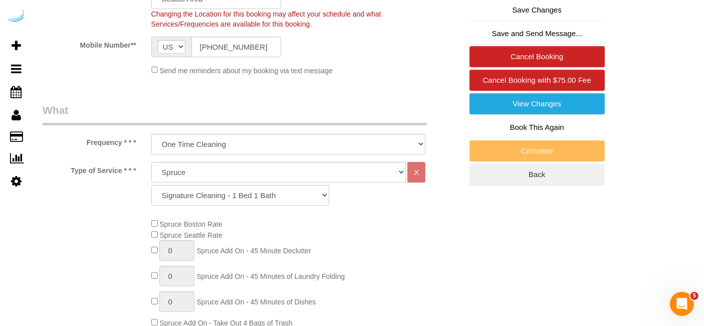
scroll to position [111, 0]
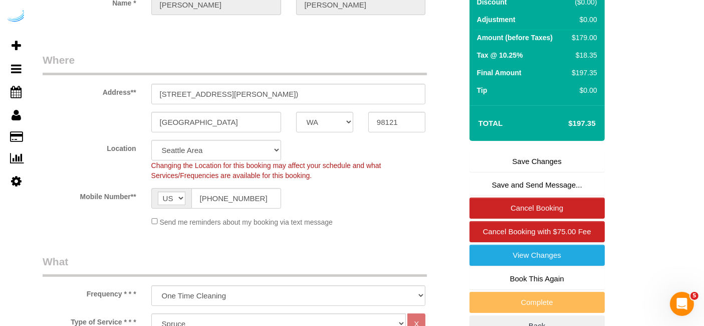
click at [535, 166] on link "Save Changes" at bounding box center [537, 161] width 135 height 21
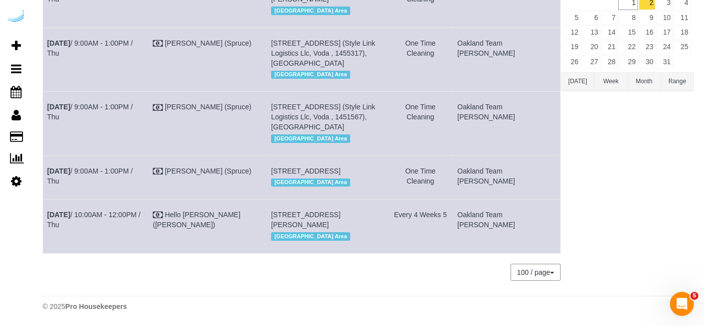
scroll to position [176, 0]
drag, startPoint x: 527, startPoint y: 227, endPoint x: 335, endPoint y: 192, distance: 195.0
click at [275, 178] on tbody "[DATE] 9:00AM - 1:00PM / Thu [PERSON_NAME] (Spruce) [STREET_ADDRESS][PERSON_NAM…" at bounding box center [302, 113] width 518 height 279
click at [335, 192] on td "[STREET_ADDRESS] [GEOGRAPHIC_DATA] Area" at bounding box center [327, 177] width 121 height 44
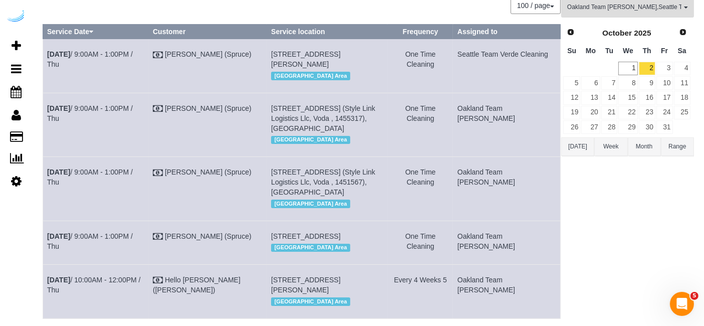
scroll to position [65, 0]
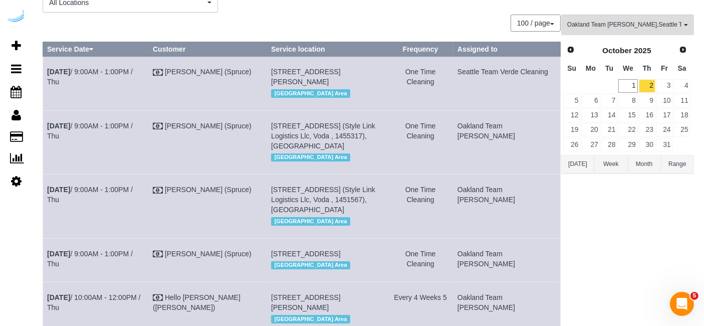
drag, startPoint x: 546, startPoint y: 270, endPoint x: 45, endPoint y: 102, distance: 528.4
click at [45, 102] on tbody "[DATE] 9:00AM - 1:00PM / Thu [PERSON_NAME] (Spruce) [STREET_ADDRESS][PERSON_NAM…" at bounding box center [302, 196] width 518 height 279
copy tbody "[DATE] 9:00AM - 1:00PM / [GEOGRAPHIC_DATA][PERSON_NAME] (Spruce) [STREET_ADDRES…"
click at [666, 89] on link "3" at bounding box center [665, 86] width 17 height 14
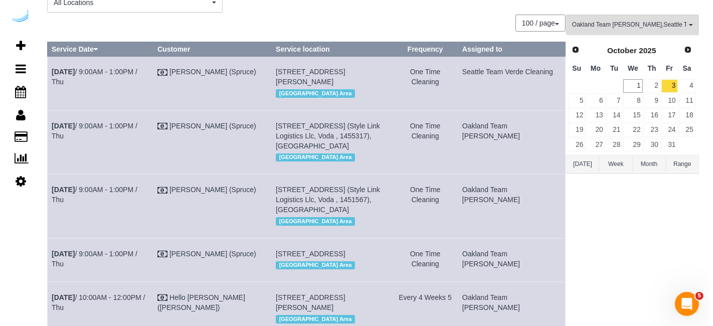
scroll to position [0, 0]
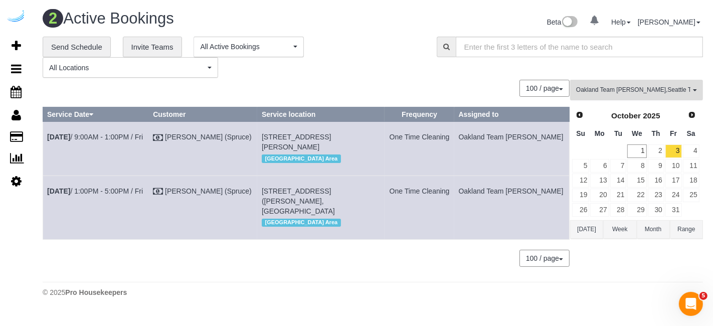
click at [609, 93] on span "Oakland Team [PERSON_NAME] , [GEOGRAPHIC_DATA] Team Verde Cleaning" at bounding box center [633, 90] width 114 height 9
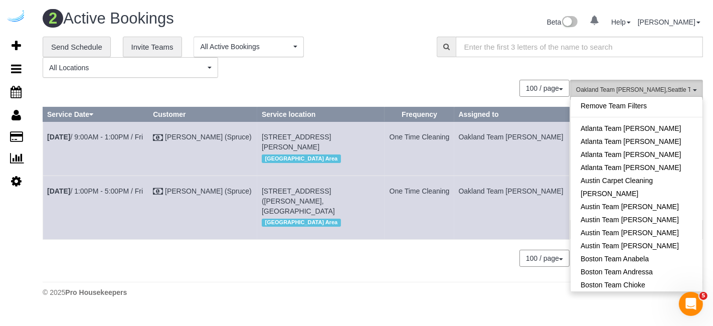
scroll to position [639, 0]
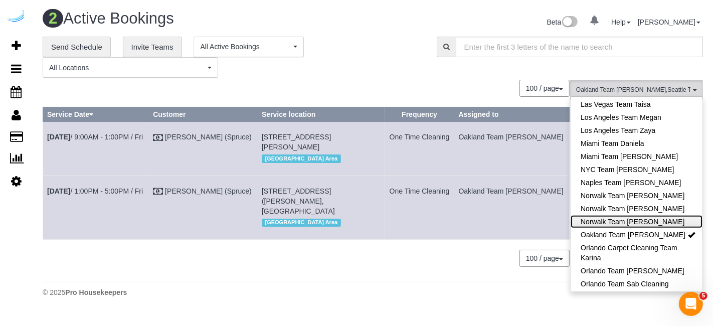
click at [622, 215] on link "Norwalk Team [PERSON_NAME]" at bounding box center [636, 221] width 132 height 13
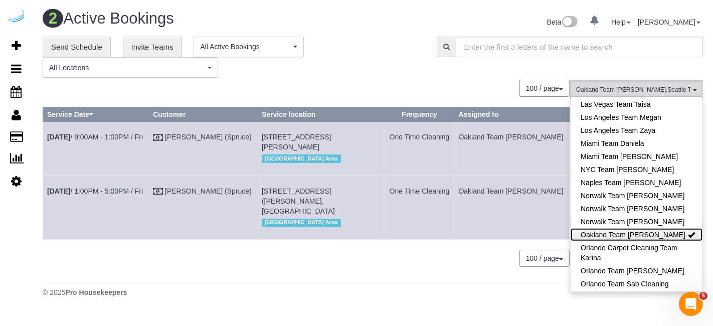
click at [622, 228] on link "Oakland Team [PERSON_NAME]" at bounding box center [636, 234] width 132 height 13
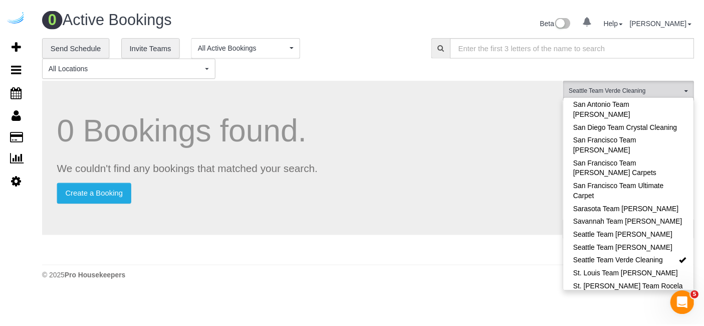
scroll to position [1020, 0]
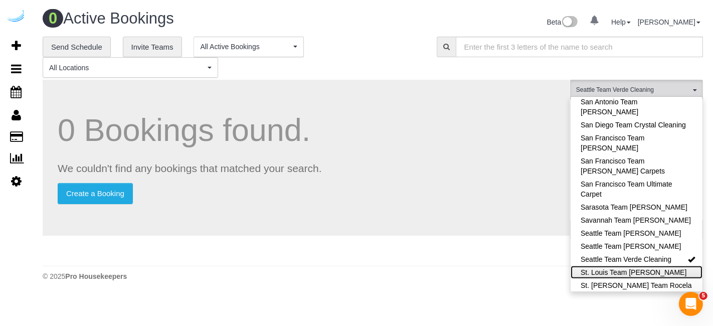
click at [622, 266] on link "St. Louis Team [PERSON_NAME]" at bounding box center [636, 272] width 132 height 13
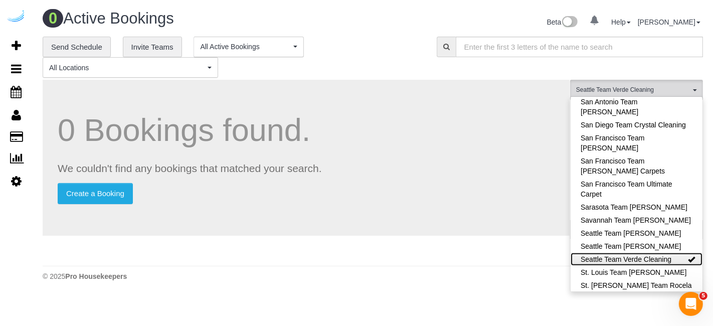
click at [630, 253] on link "Seattle Team Verde Cleaning" at bounding box center [636, 259] width 132 height 13
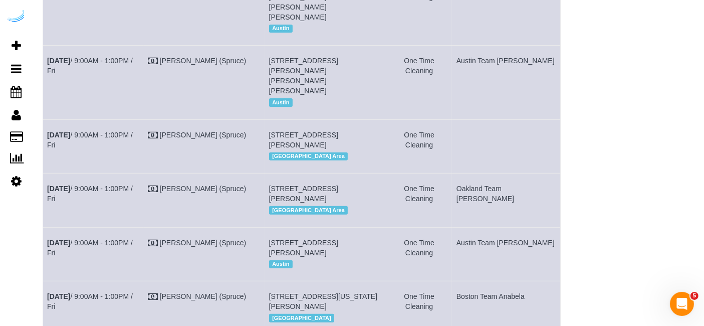
scroll to position [351, 0]
drag, startPoint x: 395, startPoint y: 253, endPoint x: 288, endPoint y: 229, distance: 109.3
click at [288, 229] on td "[STREET_ADDRESS][PERSON_NAME] [GEOGRAPHIC_DATA]" at bounding box center [326, 255] width 122 height 54
